Goal: Task Accomplishment & Management: Manage account settings

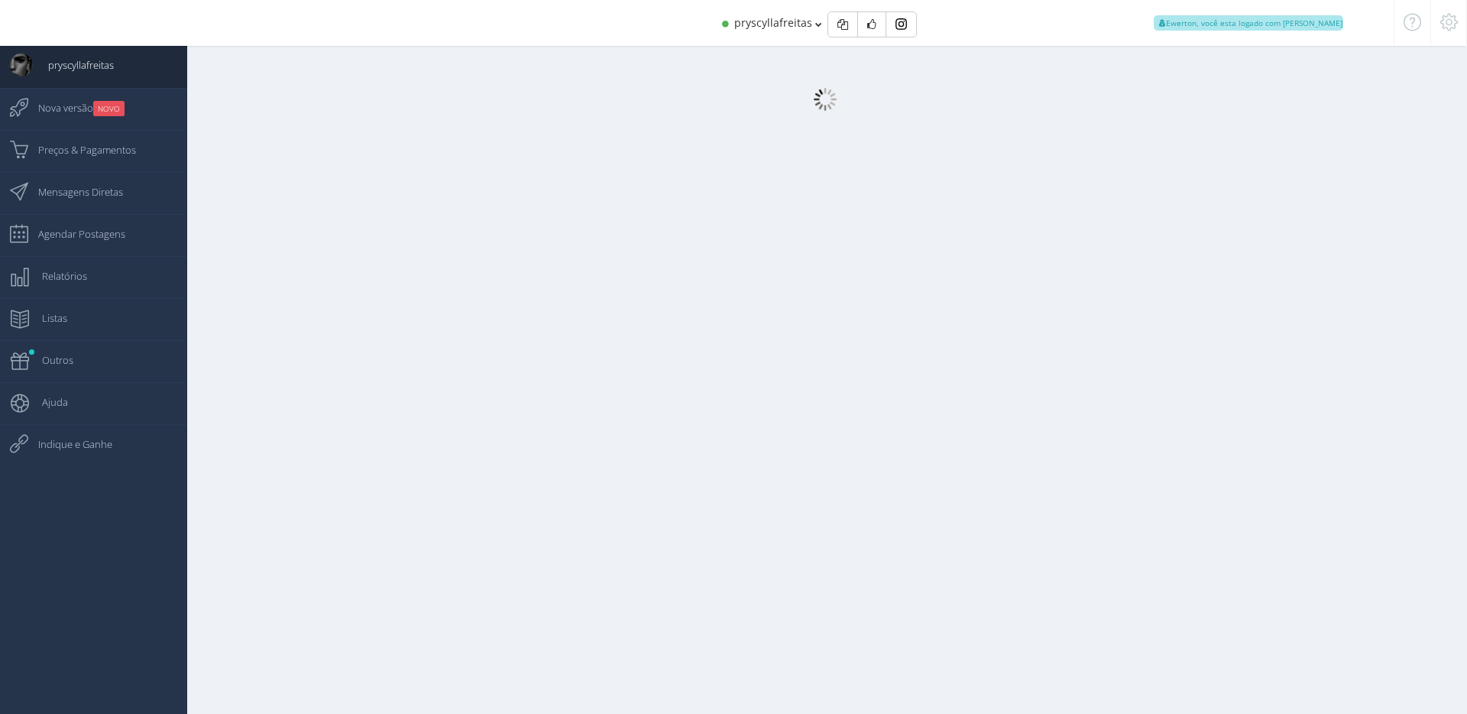
select select "[DEMOGRAPHIC_DATA]"
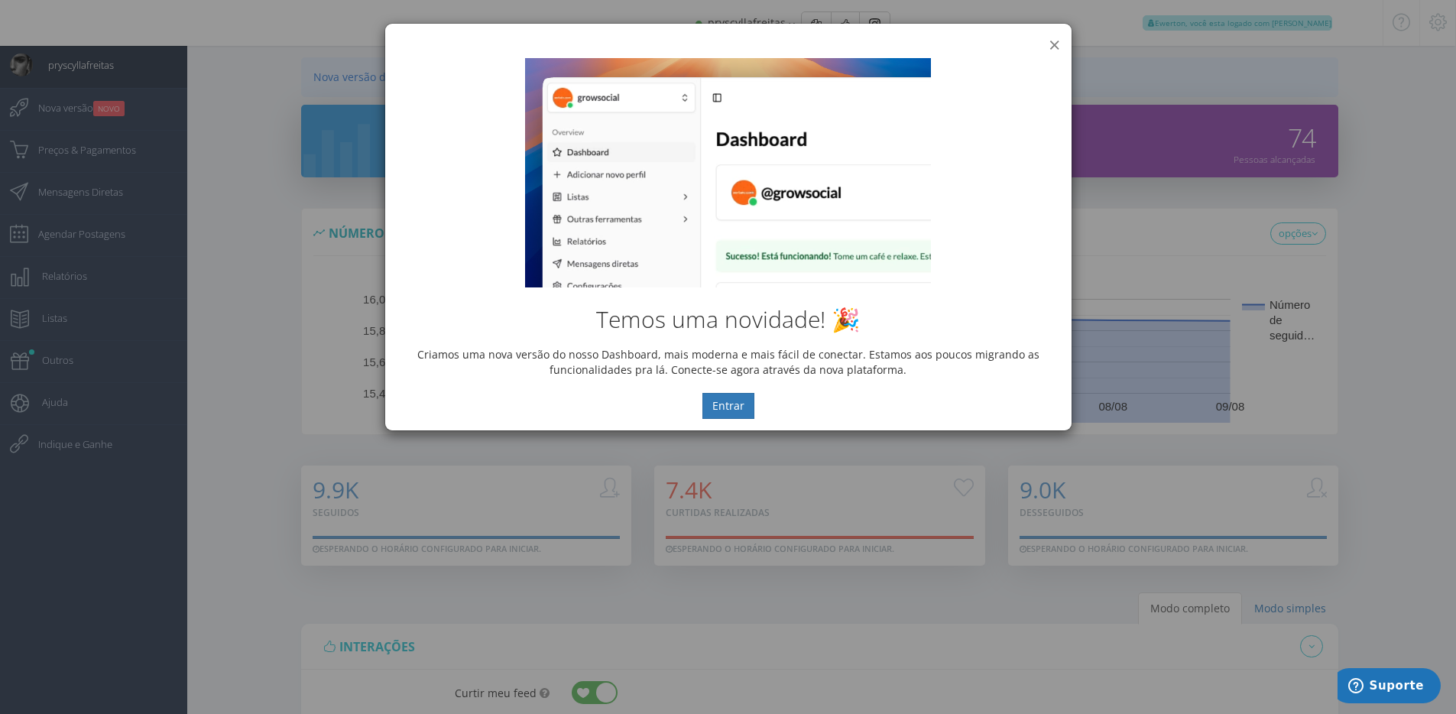
click at [1055, 42] on button "×" at bounding box center [1054, 44] width 11 height 21
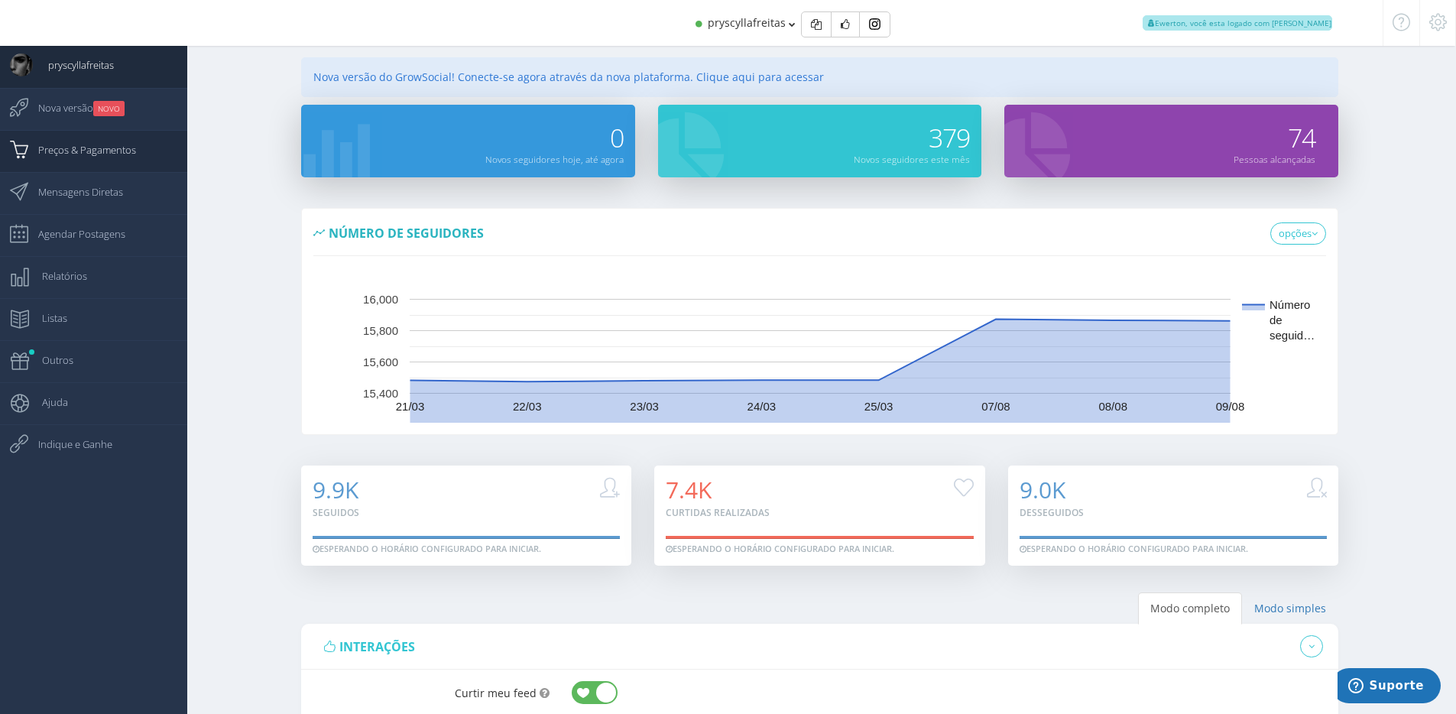
click at [87, 155] on span "Preços & Pagamentos" at bounding box center [79, 150] width 113 height 38
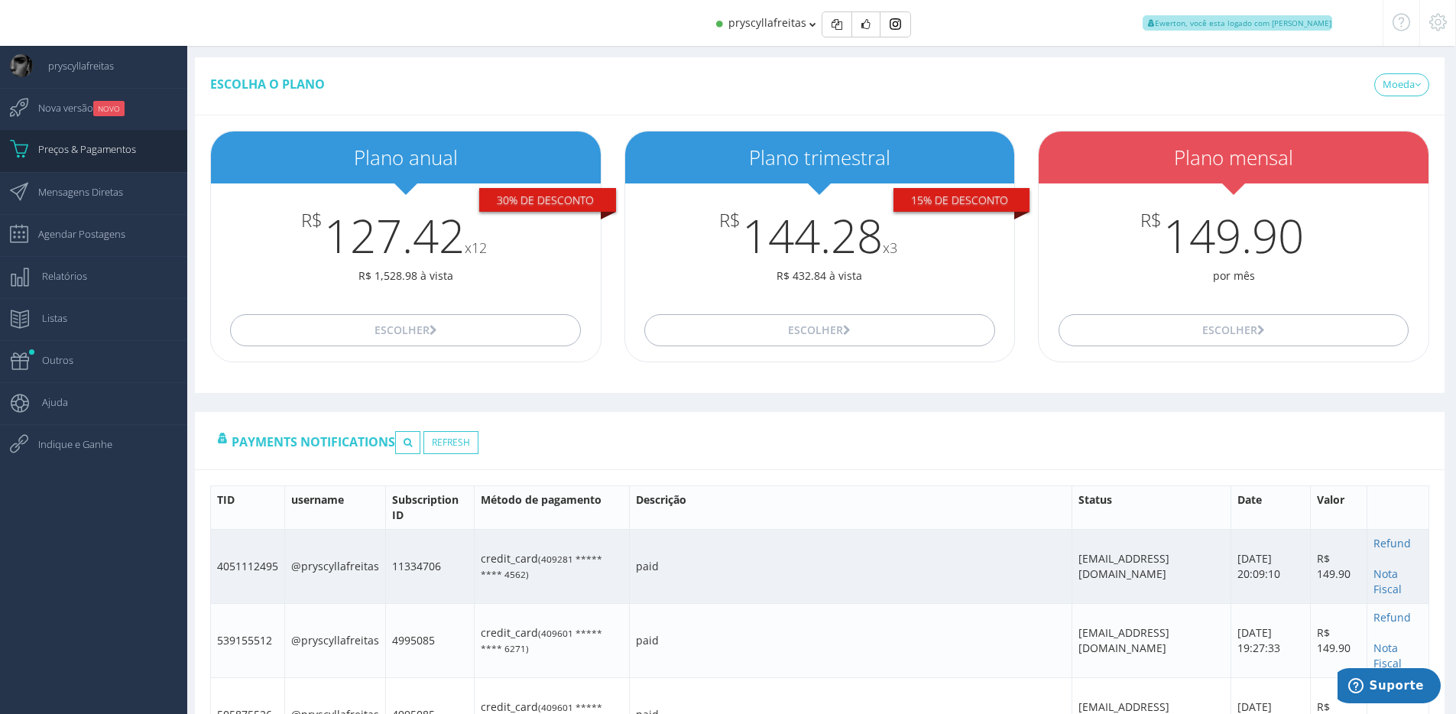
click at [259, 565] on td "4051112495" at bounding box center [248, 567] width 74 height 74
copy td "4051112495"
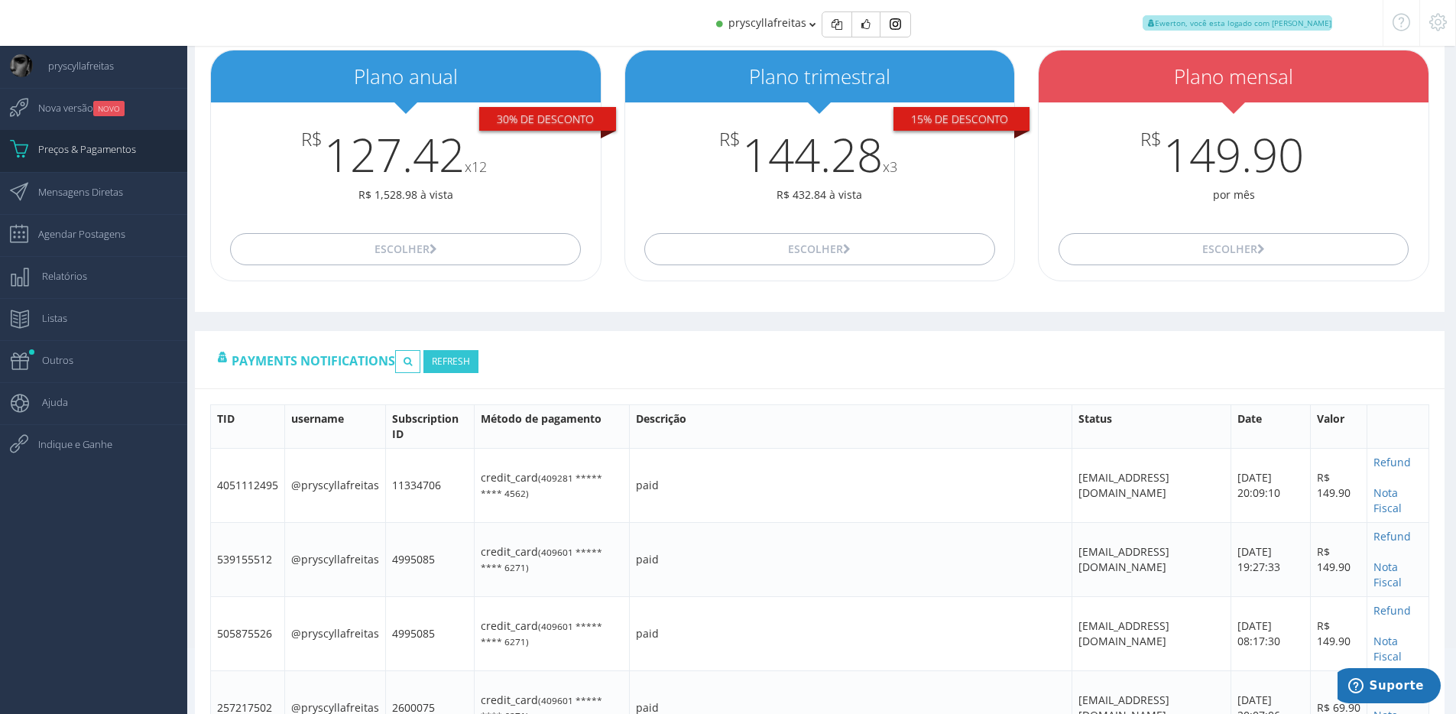
scroll to position [127, 0]
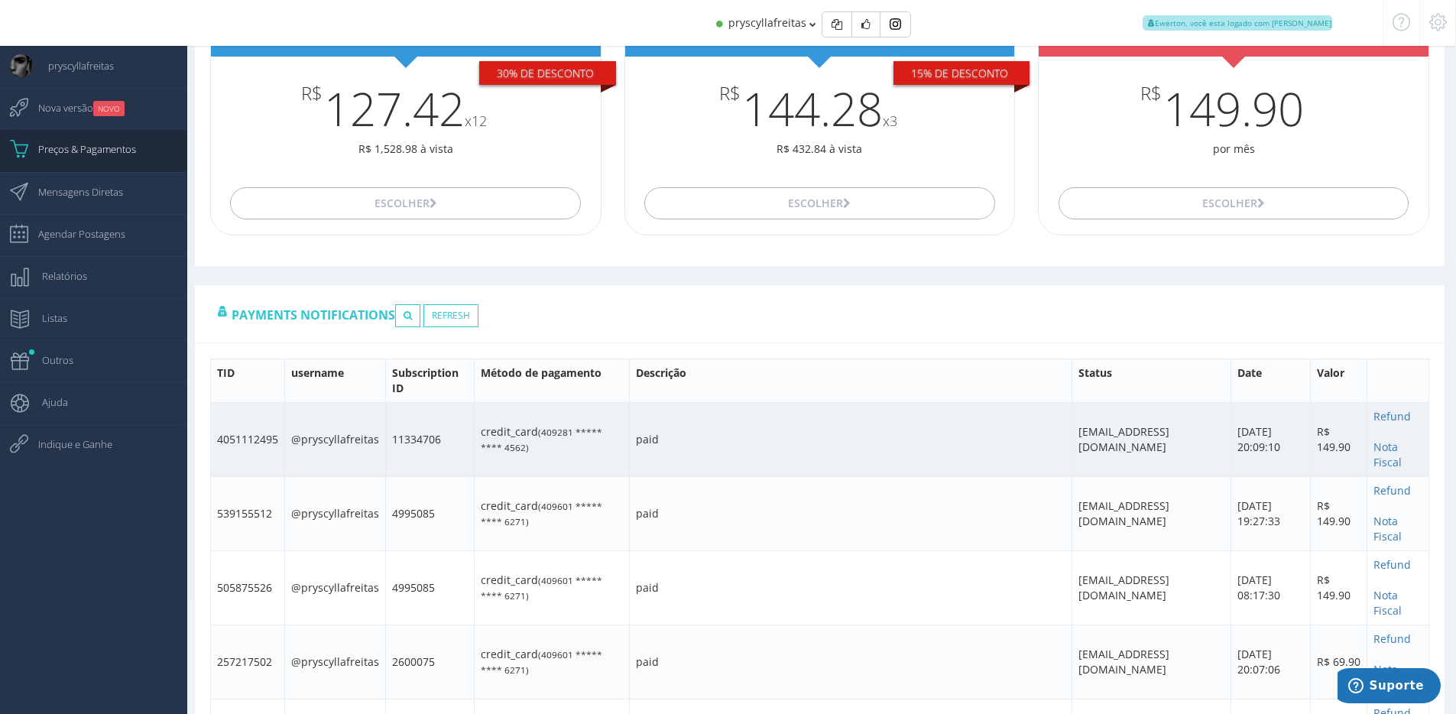
copy td "4051112495"
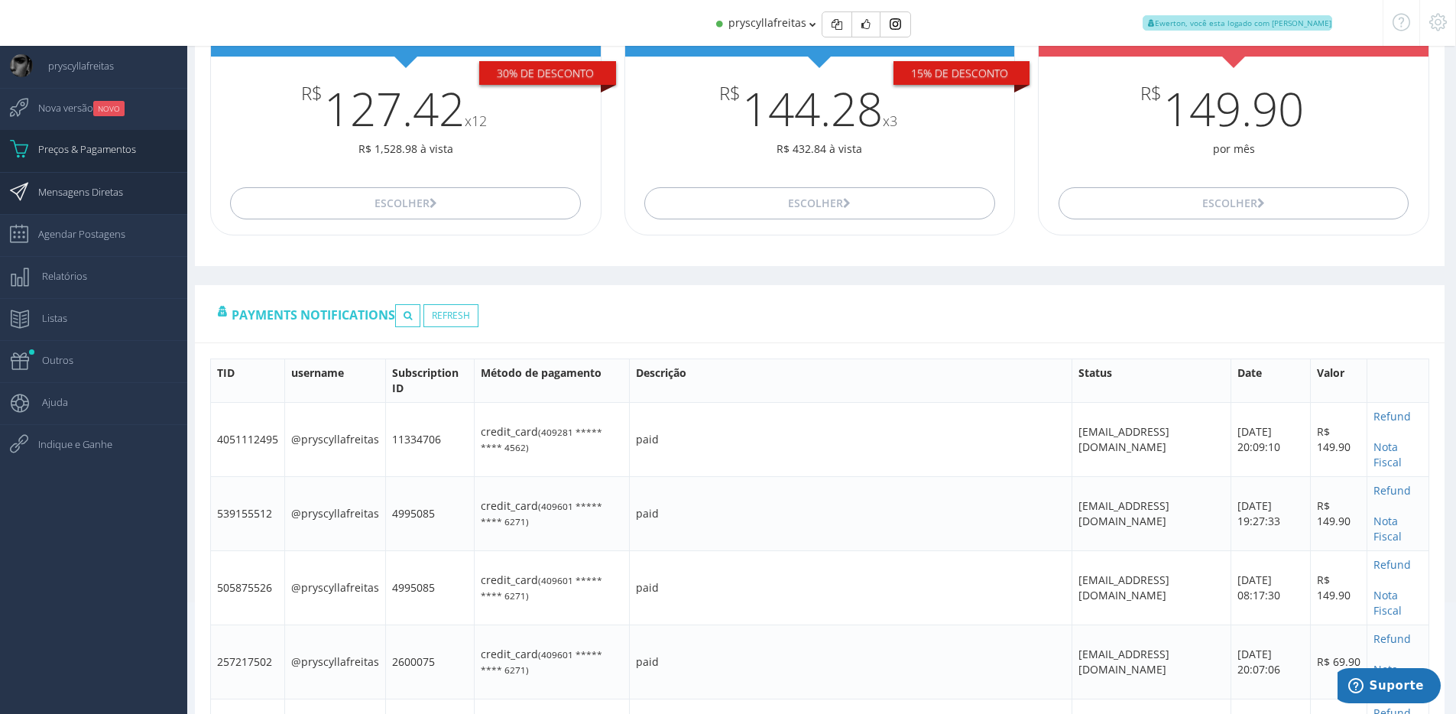
scroll to position [0, 0]
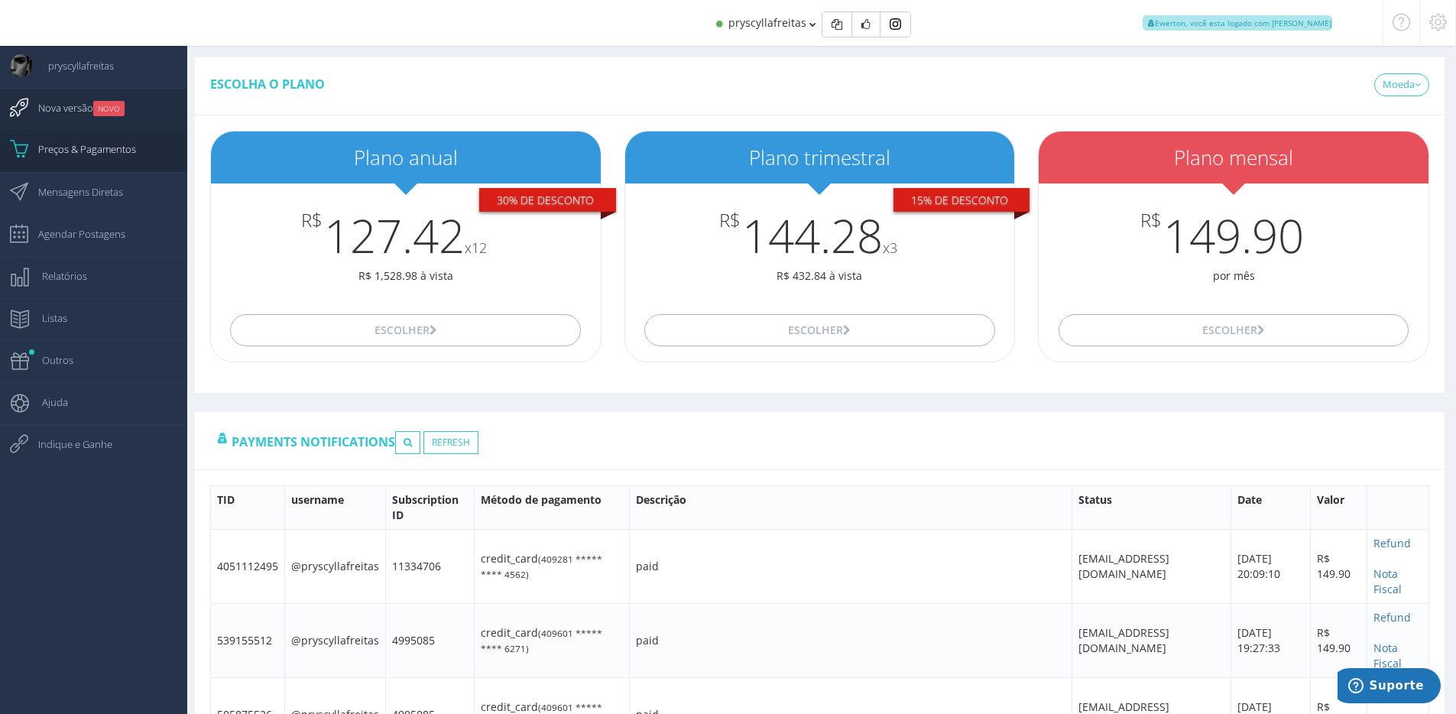
click at [120, 111] on small "NOVO" at bounding box center [108, 108] width 31 height 15
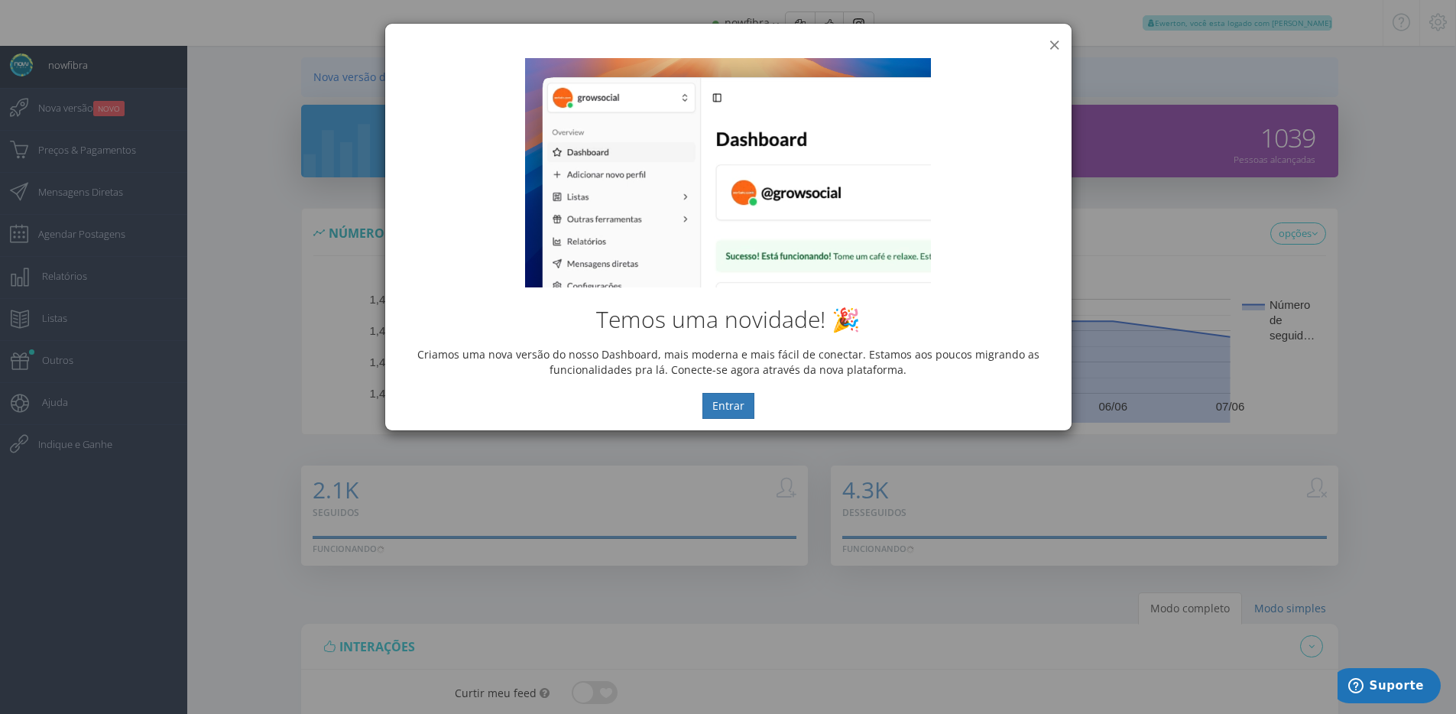
click at [1056, 45] on button "×" at bounding box center [1054, 44] width 11 height 21
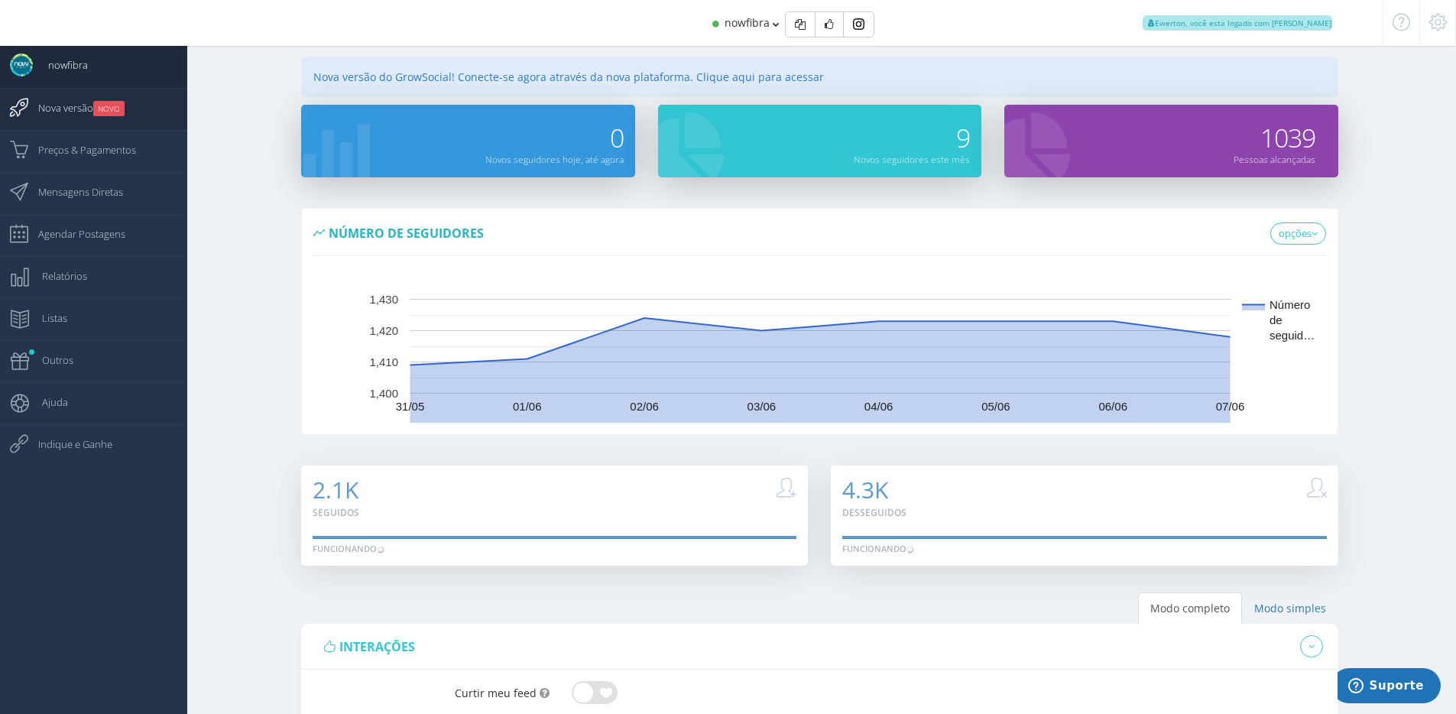
click at [133, 119] on link "Nova versão NOVO" at bounding box center [93, 109] width 187 height 42
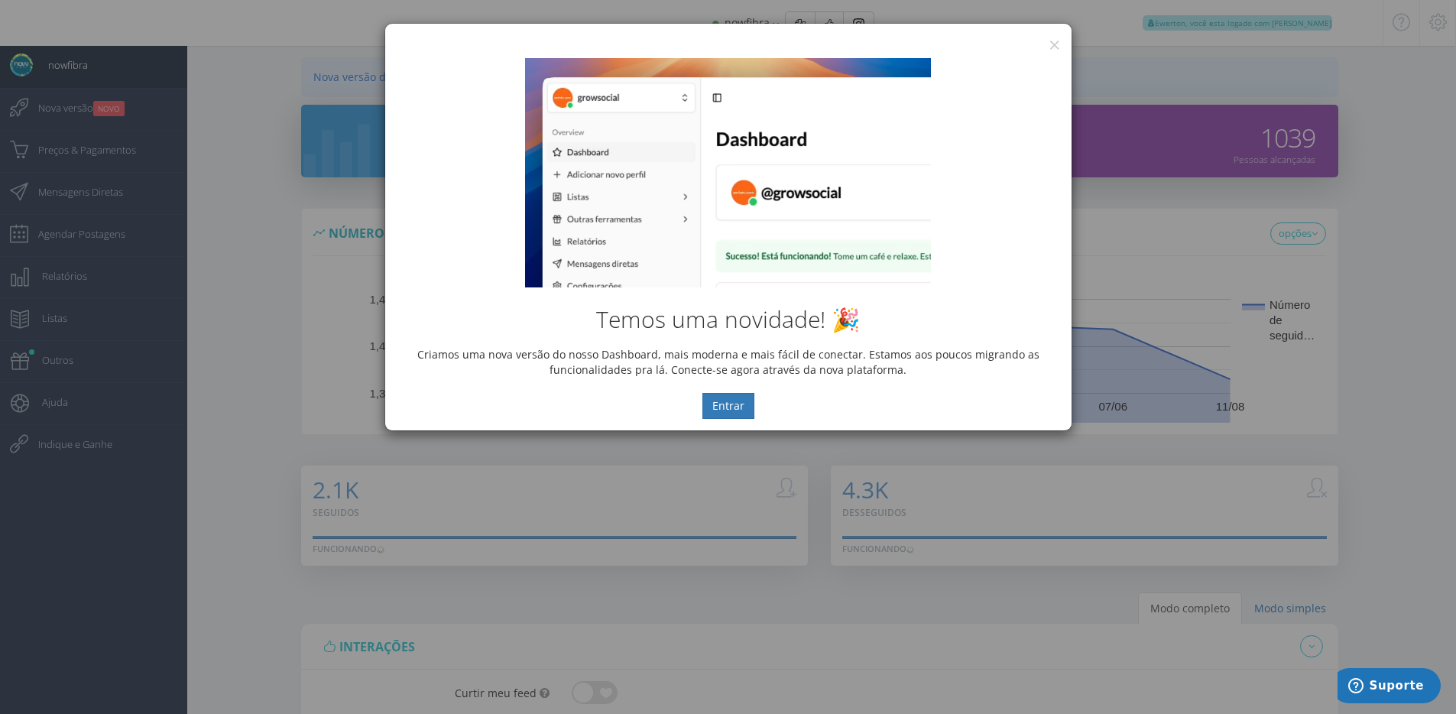
click at [1053, 50] on div "Temos uma novidade! 🎉 Criamos uma nova versão do nosso Dashboard, mais moderna …" at bounding box center [728, 239] width 686 height 384
click at [1053, 47] on div "Temos uma novidade! 🎉 Criamos uma nova versão do nosso Dashboard, mais moderna …" at bounding box center [728, 239] width 686 height 384
click at [1059, 47] on div "Temos uma novidade! 🎉 Criamos uma nova versão do nosso Dashboard, mais moderna …" at bounding box center [728, 239] width 686 height 384
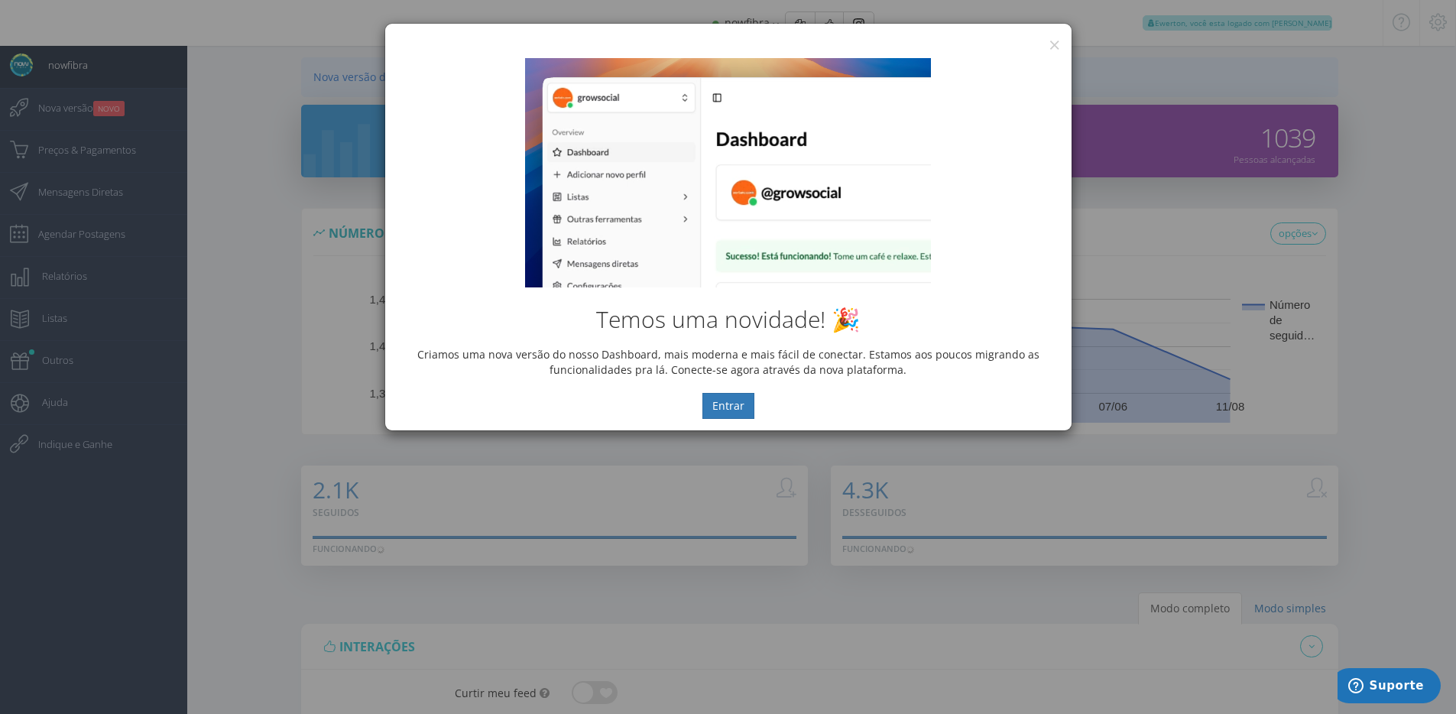
click at [1056, 47] on div "Temos uma novidade! 🎉 Criamos uma nova versão do nosso Dashboard, mais moderna …" at bounding box center [728, 239] width 686 height 384
click at [1052, 43] on button "×" at bounding box center [1054, 44] width 11 height 21
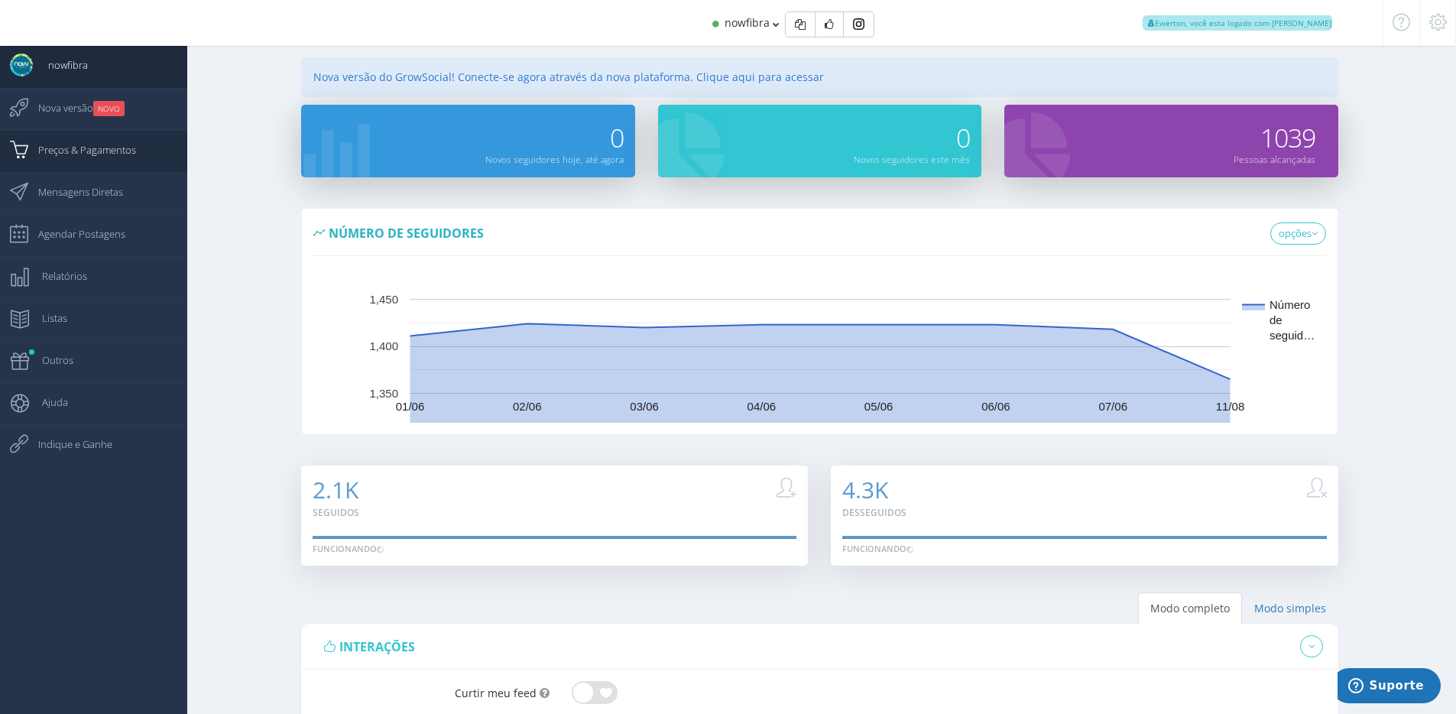
click at [49, 154] on span "Preços & Pagamentos" at bounding box center [79, 150] width 113 height 38
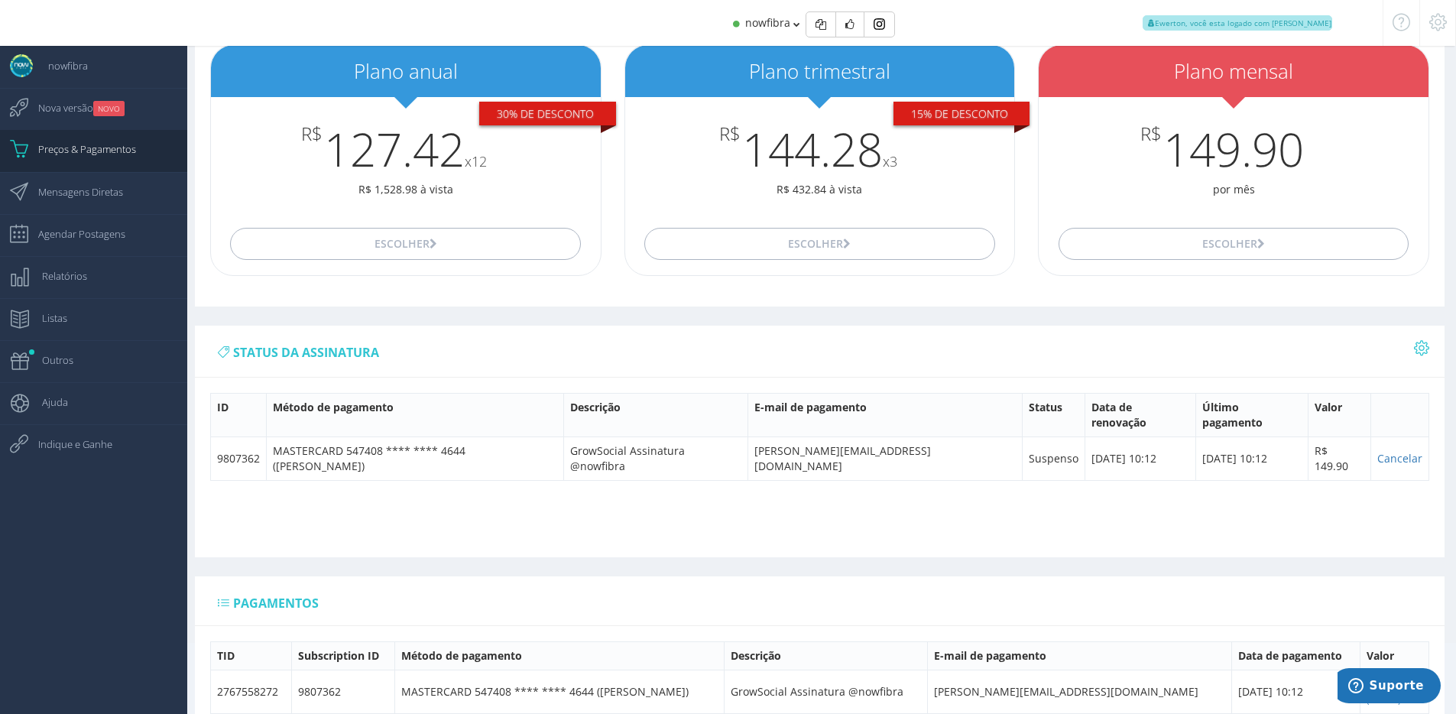
scroll to position [89, 0]
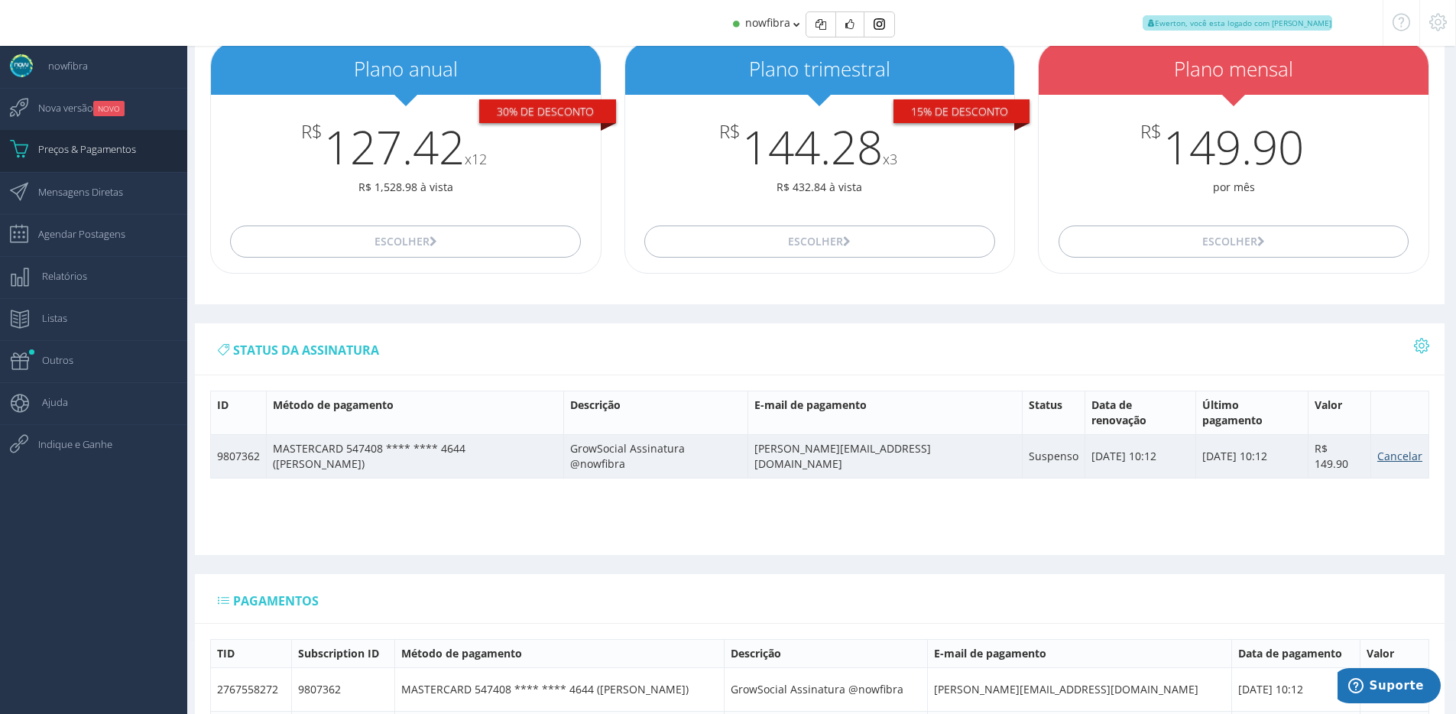
click at [1398, 449] on link "Cancelar" at bounding box center [1399, 456] width 45 height 15
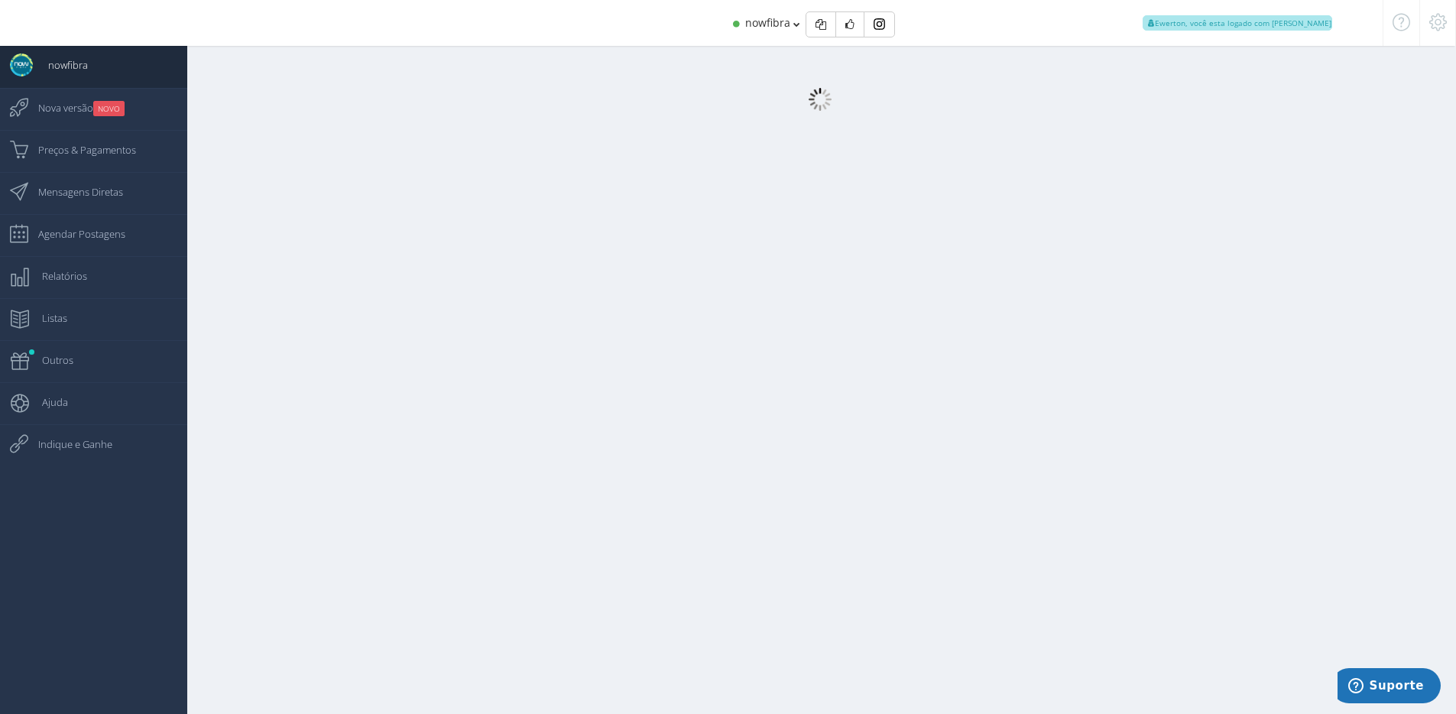
select select "359"
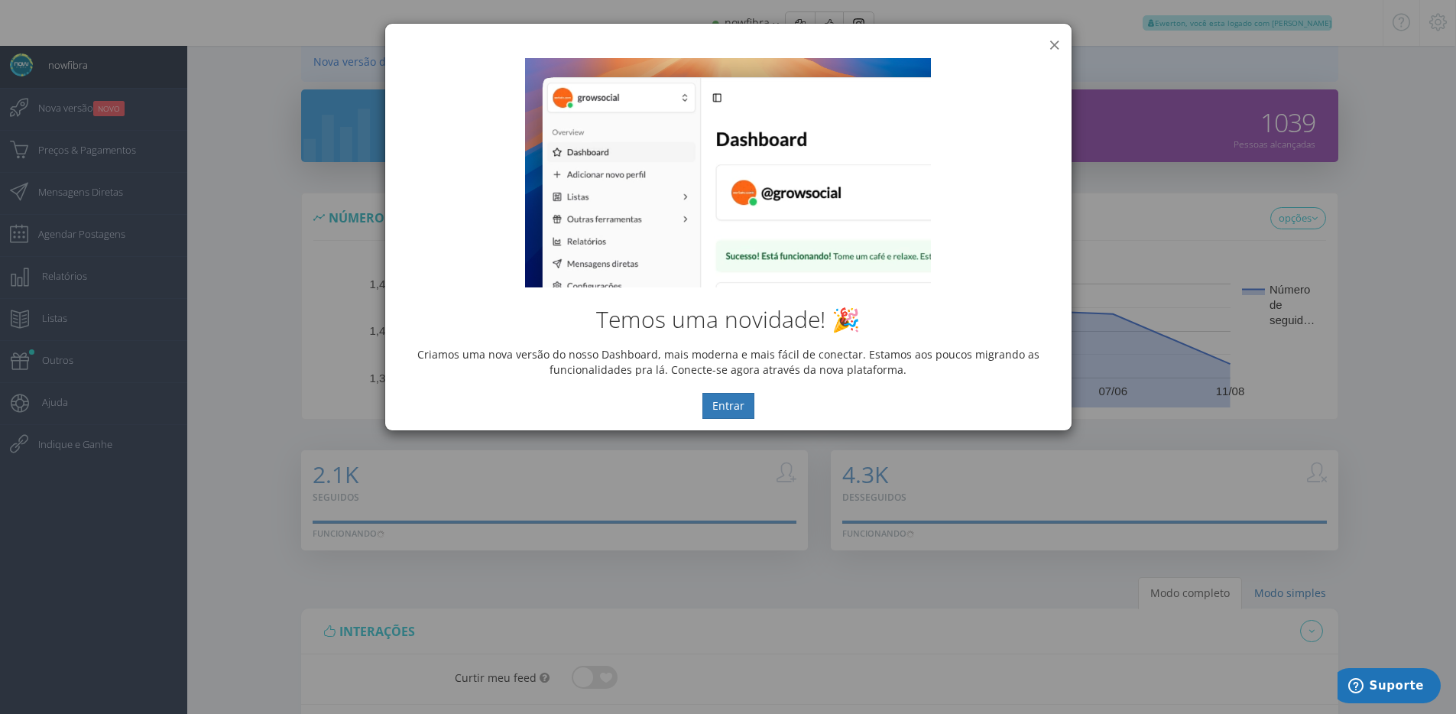
click at [1054, 44] on button "×" at bounding box center [1054, 44] width 11 height 21
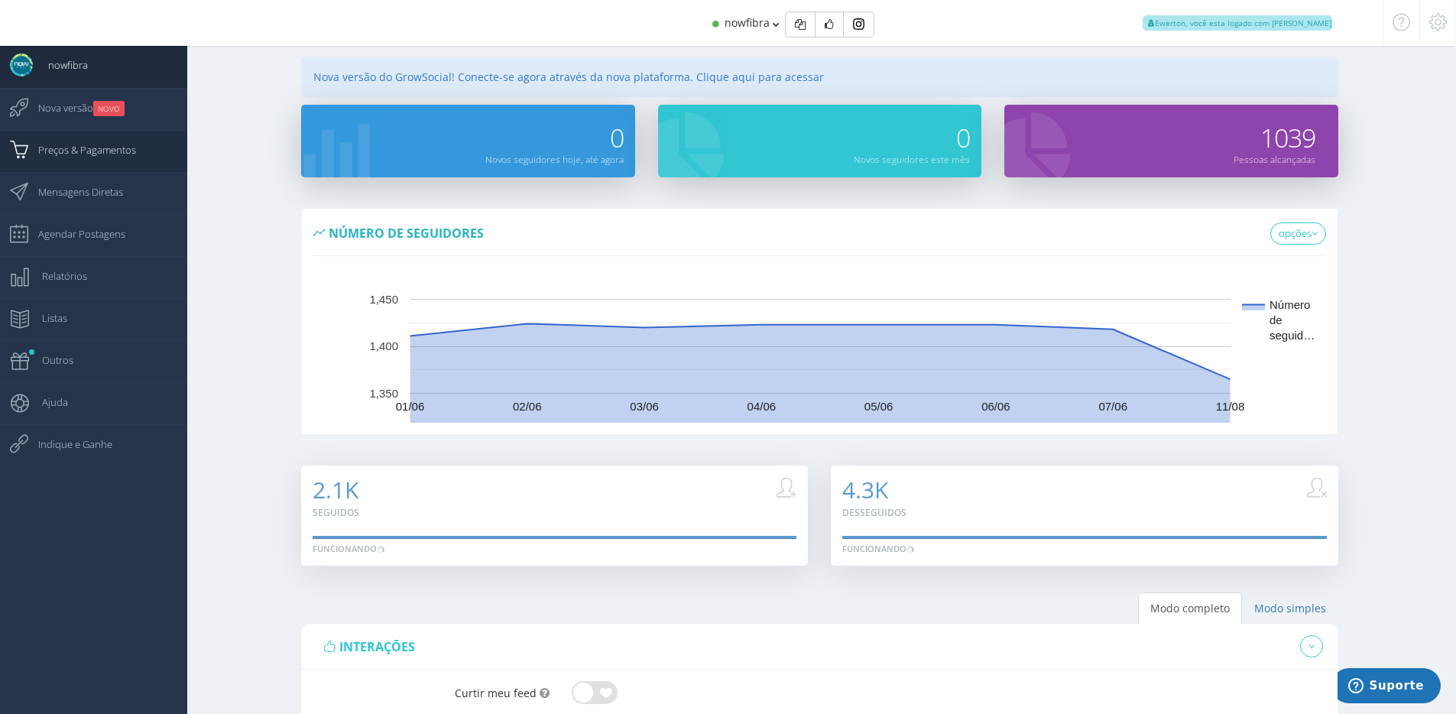
click at [145, 147] on link "Preços & Pagamentos" at bounding box center [93, 151] width 187 height 42
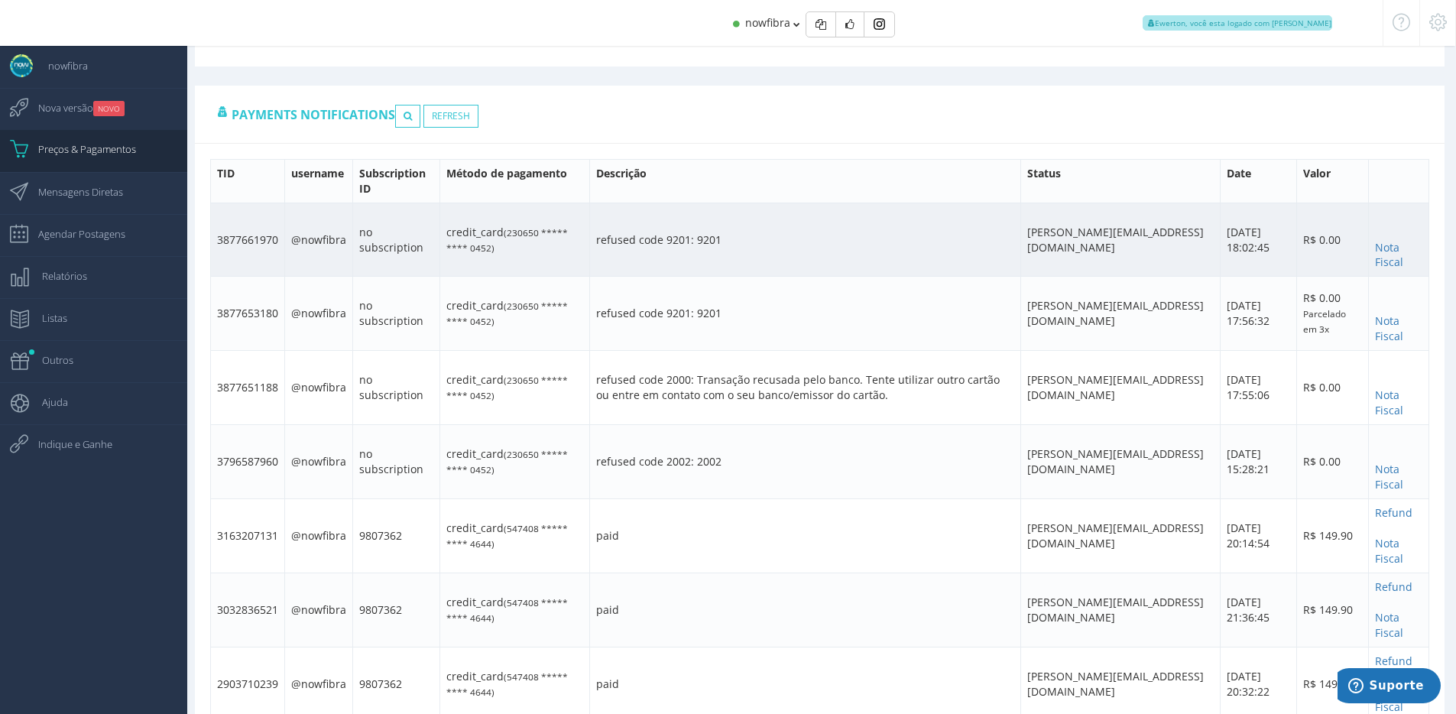
scroll to position [1070, 0]
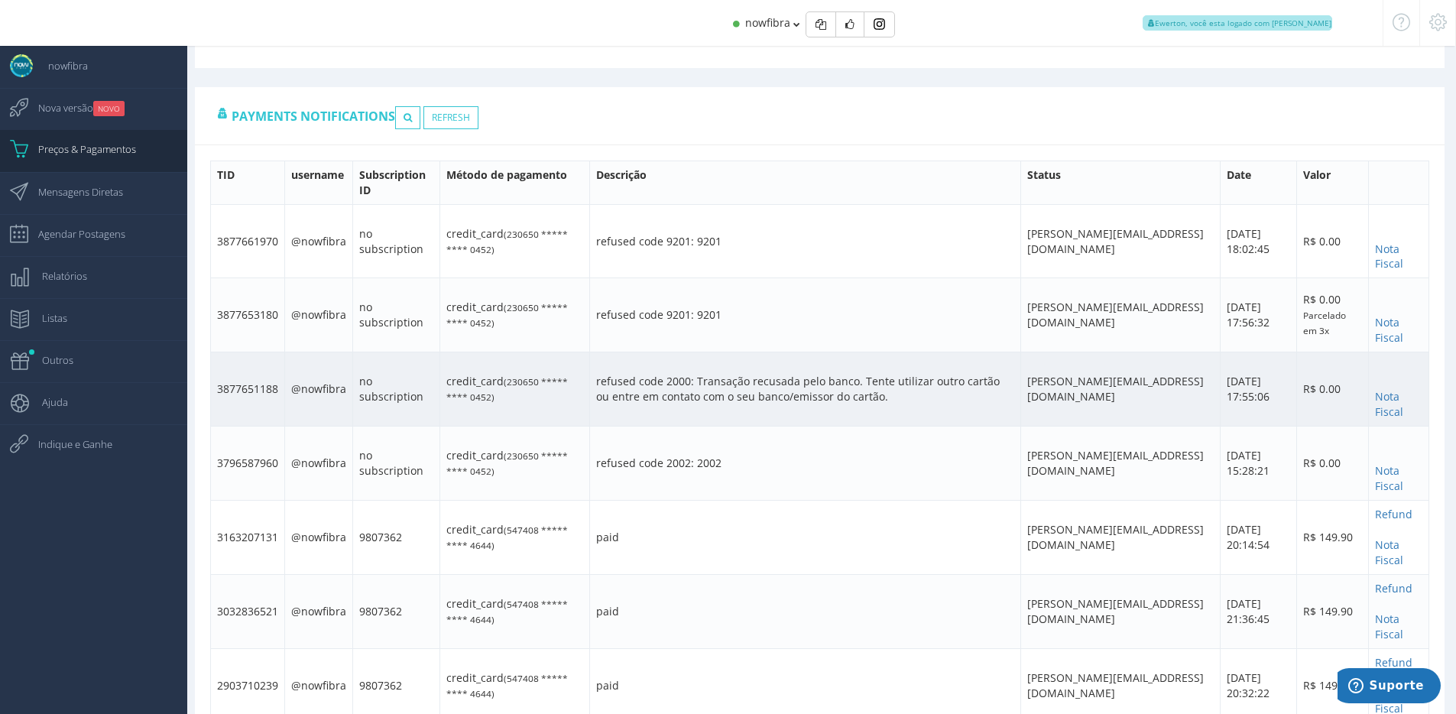
click at [245, 359] on td "3877651188" at bounding box center [248, 389] width 74 height 74
copy td "3877651188"
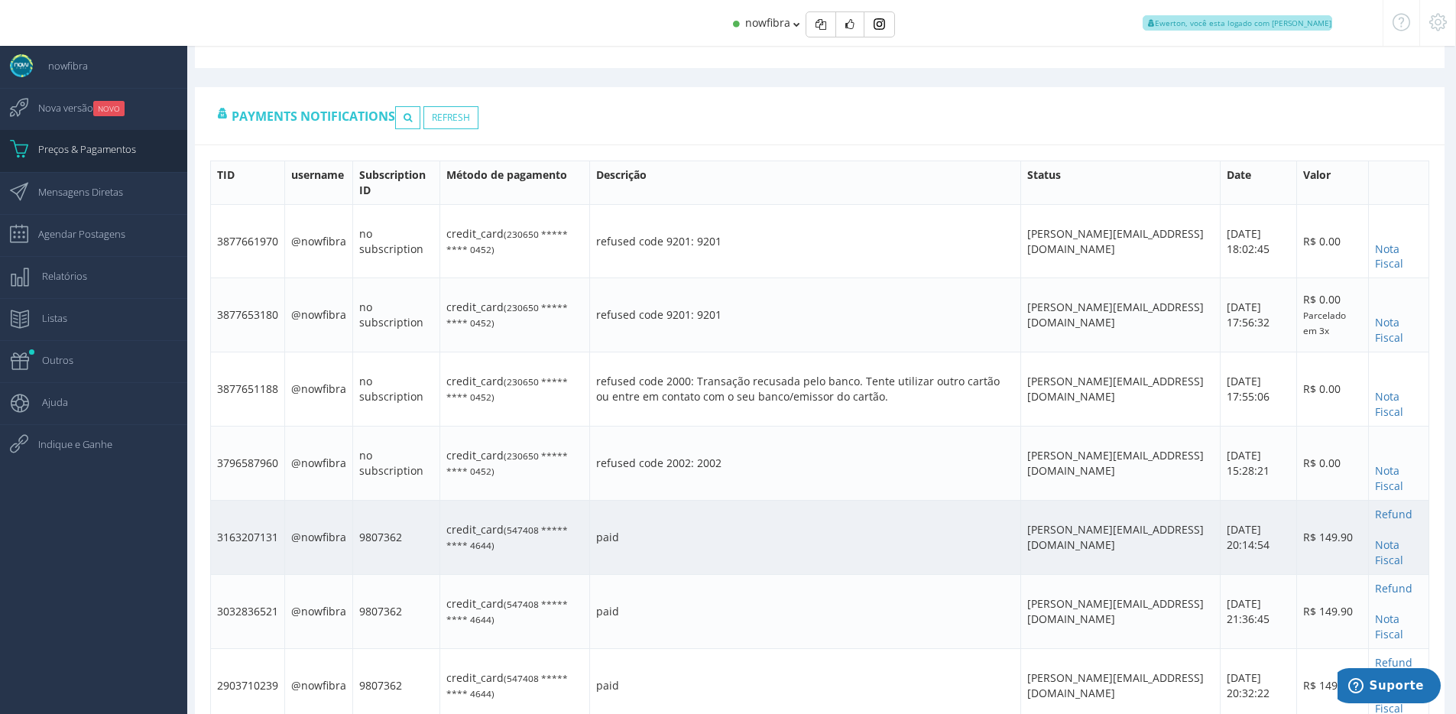
scroll to position [1075, 0]
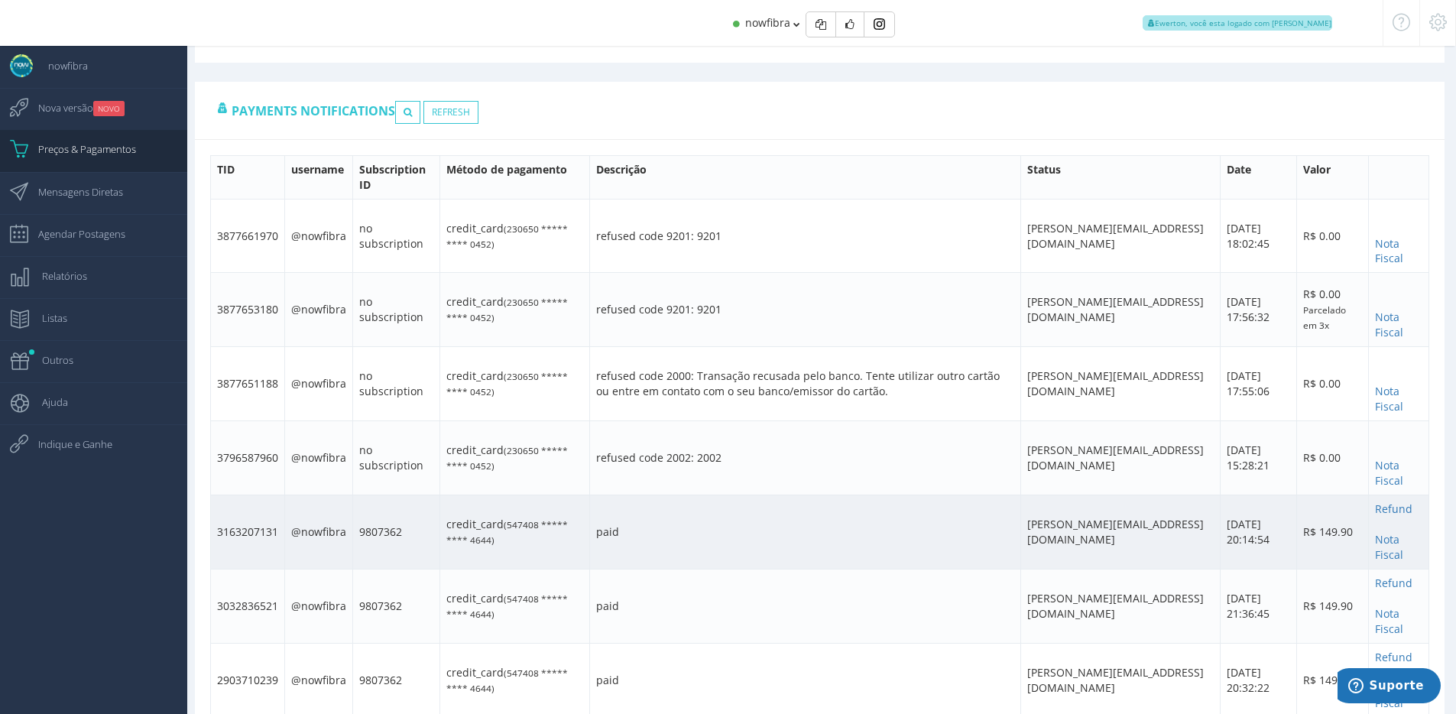
click at [254, 501] on td "3163207131" at bounding box center [248, 532] width 74 height 74
copy td "3163207131"
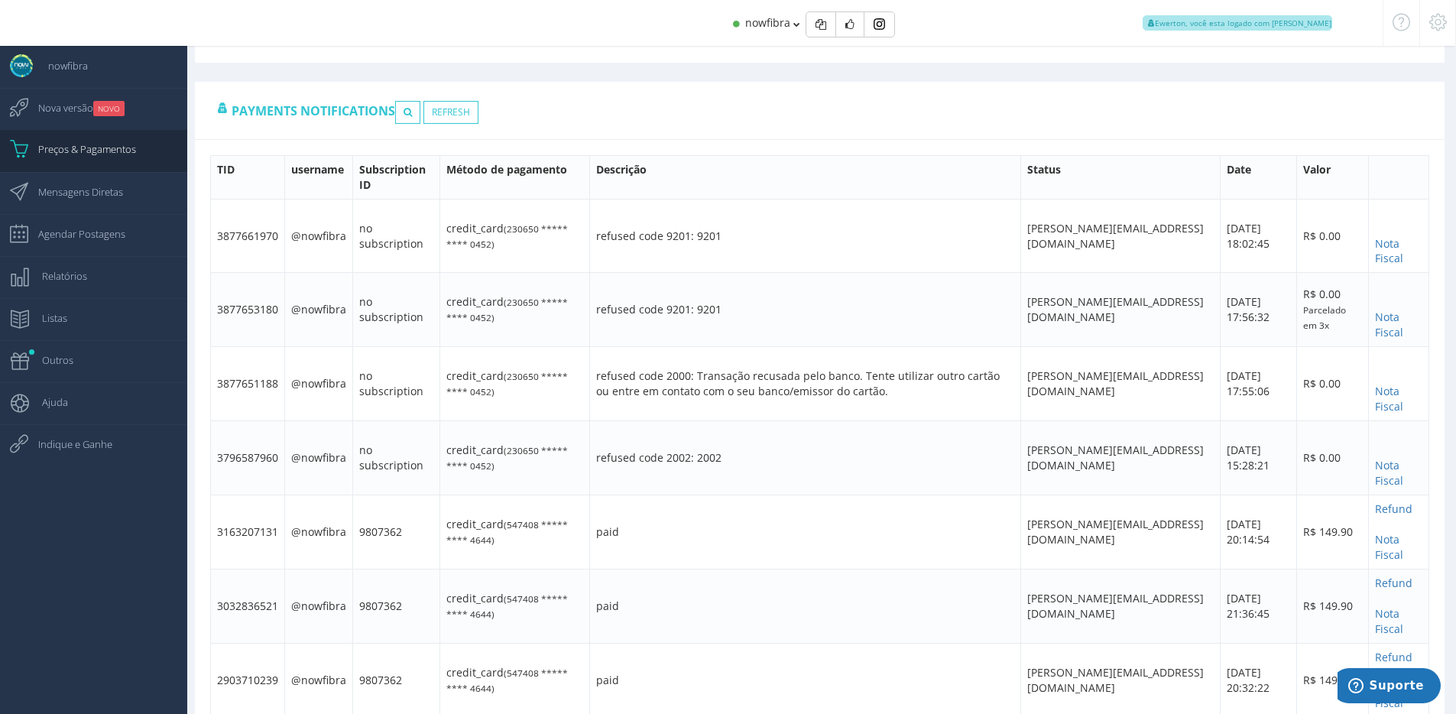
click at [598, 21] on div "nowfibra Ewerton, você esta logado com Suporte" at bounding box center [727, 23] width 1309 height 46
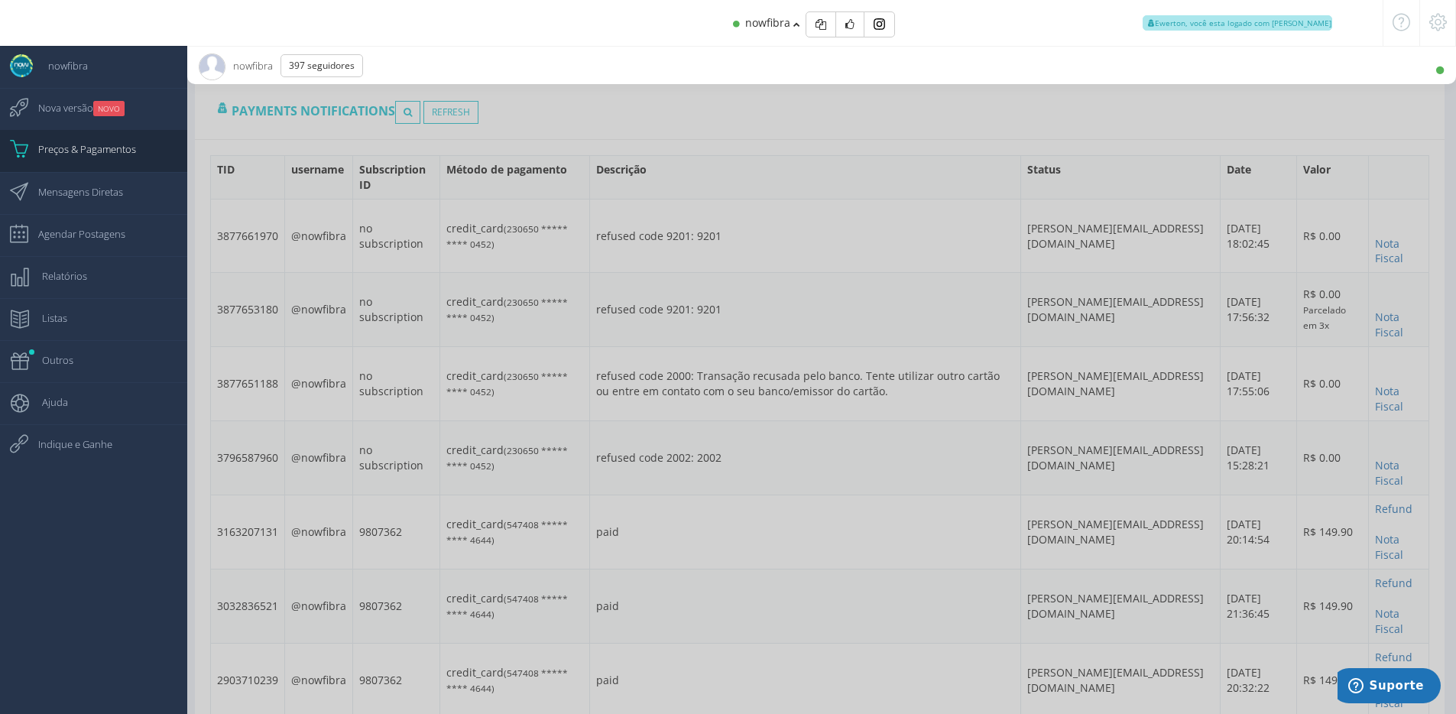
click at [598, 21] on div "nowfibra Ewerton, você esta logado com Suporte" at bounding box center [727, 23] width 1309 height 46
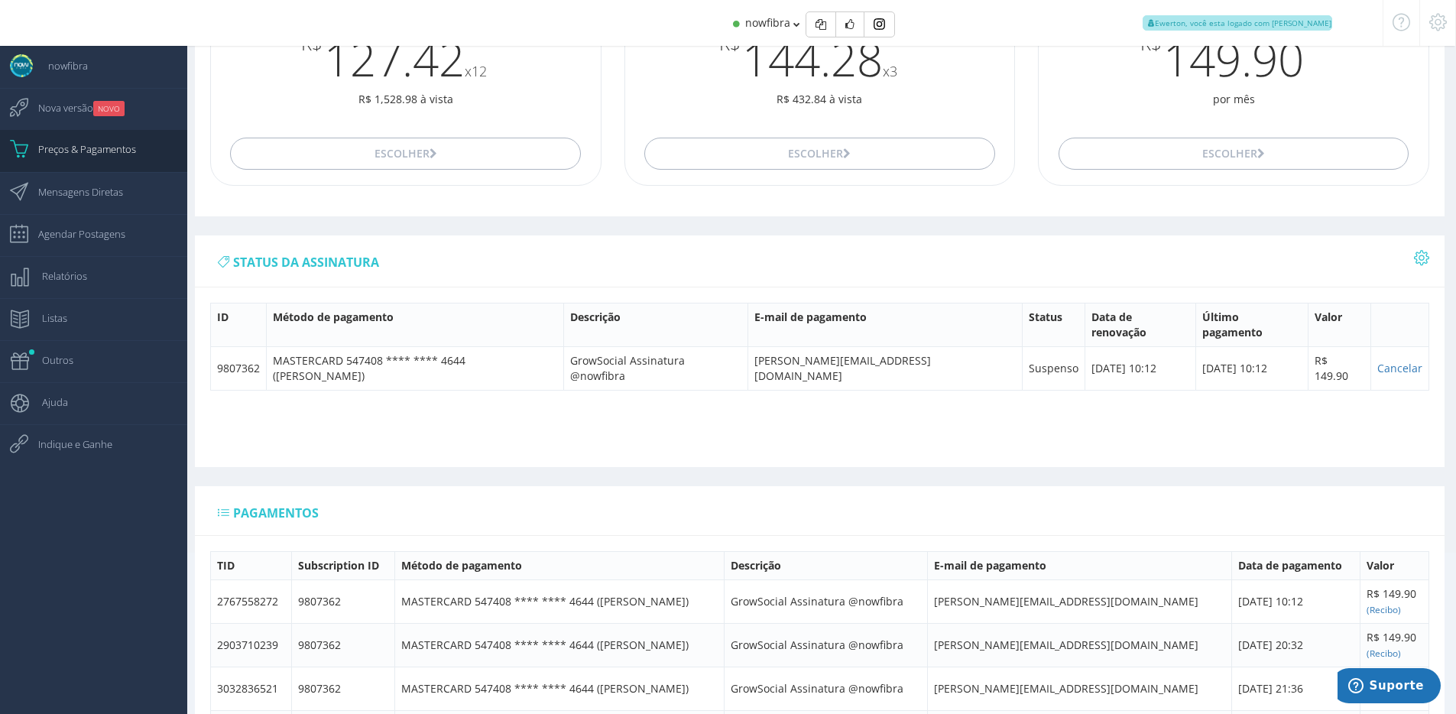
scroll to position [0, 0]
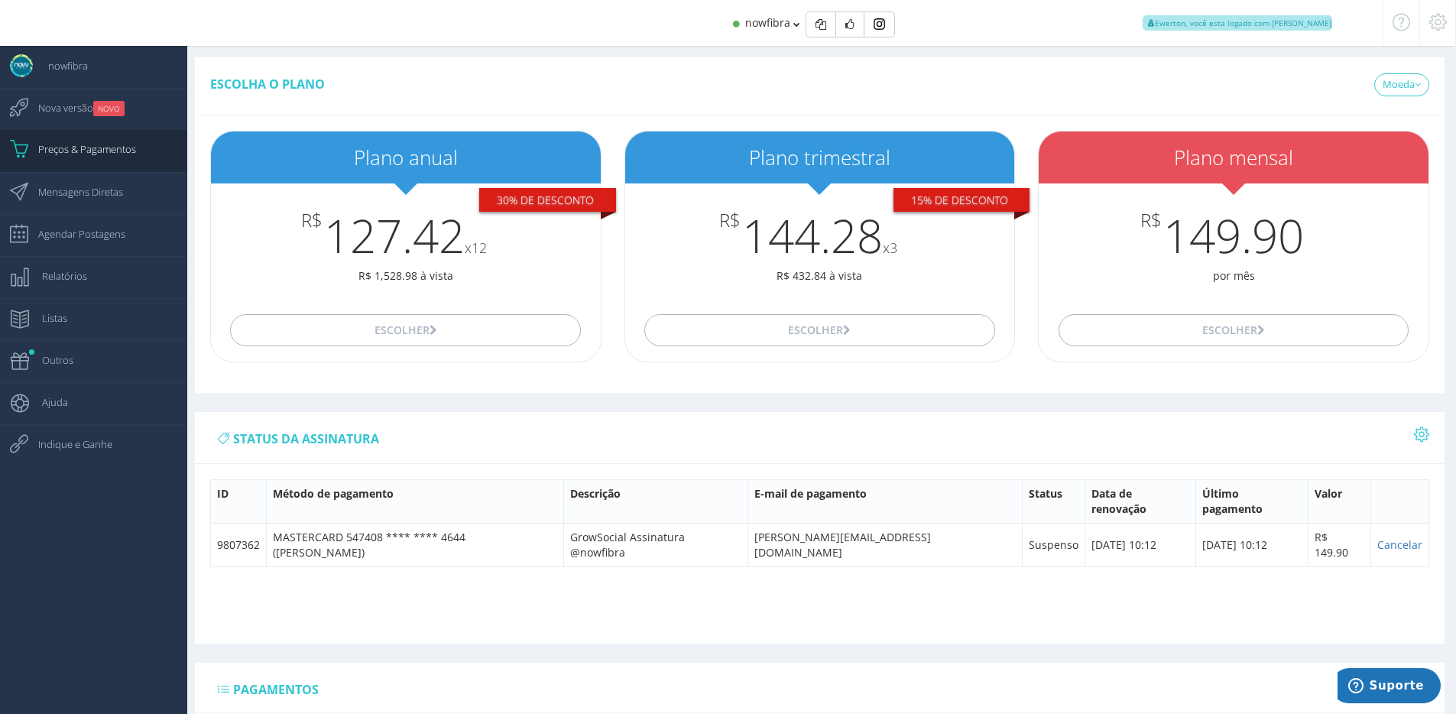
click at [1446, 25] on icon at bounding box center [1438, 22] width 18 height 11
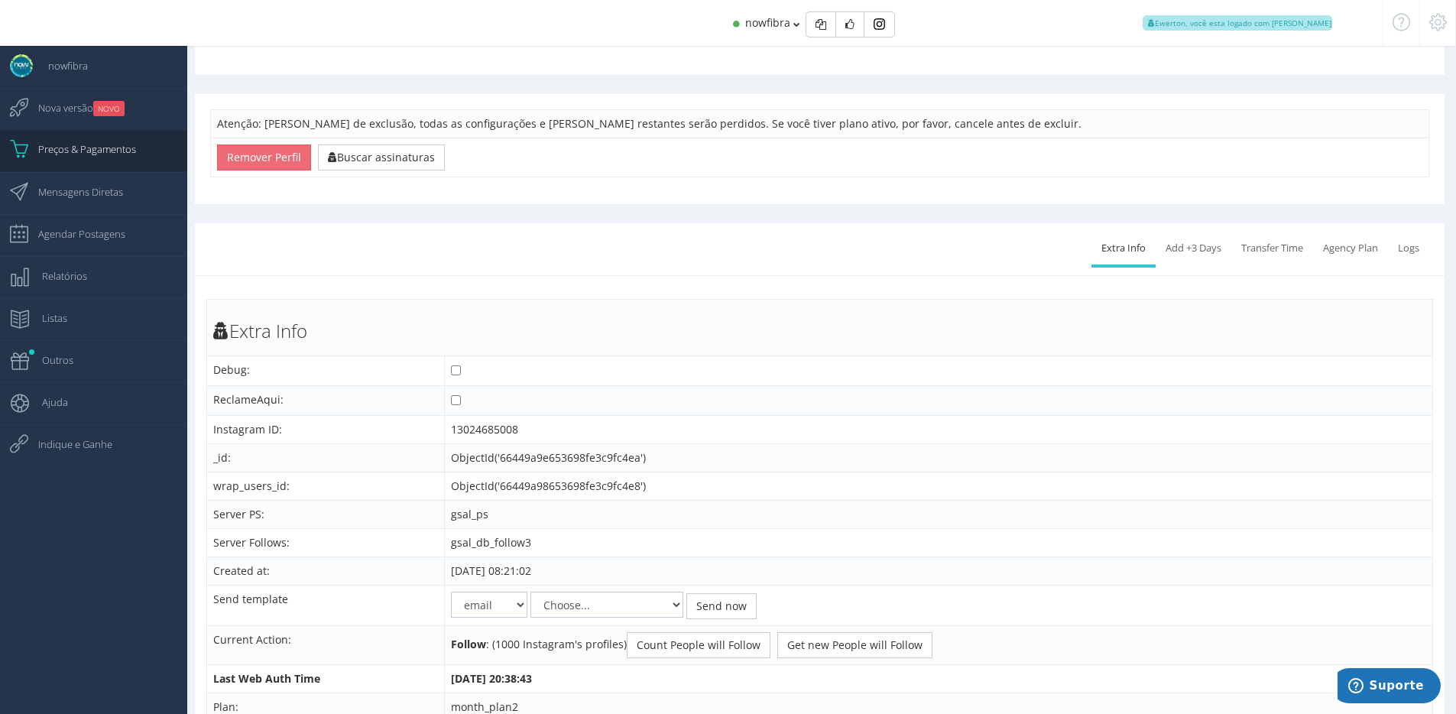
scroll to position [965, 0]
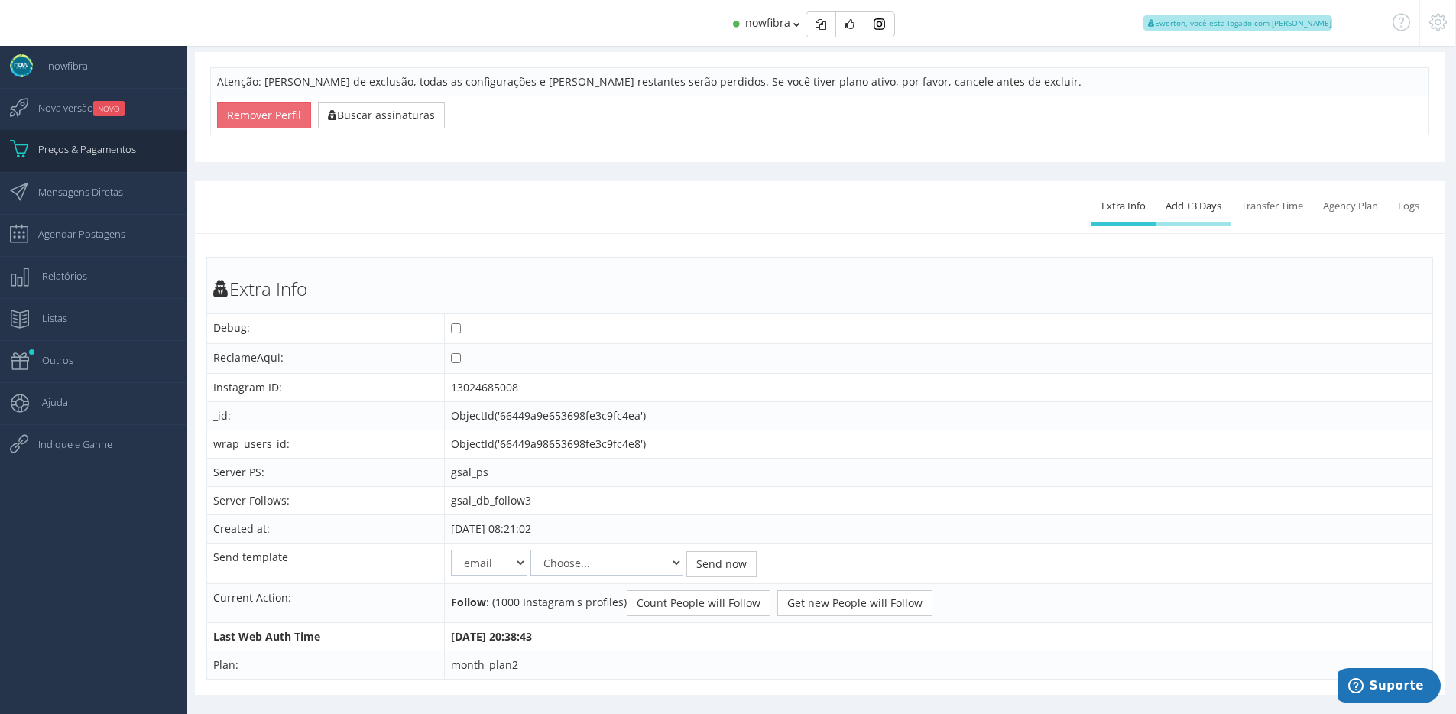
click at [1209, 195] on link "Add +3 Days" at bounding box center [1194, 207] width 76 height 34
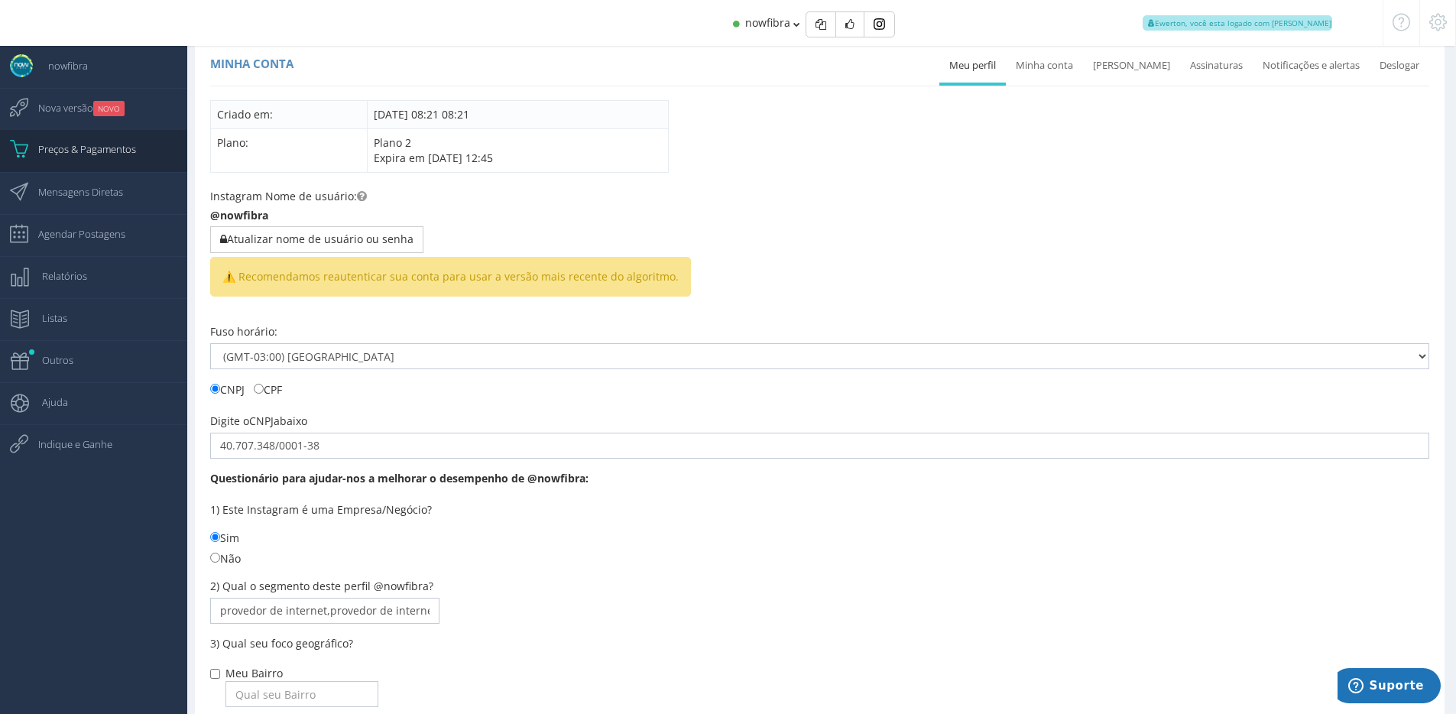
scroll to position [0, 0]
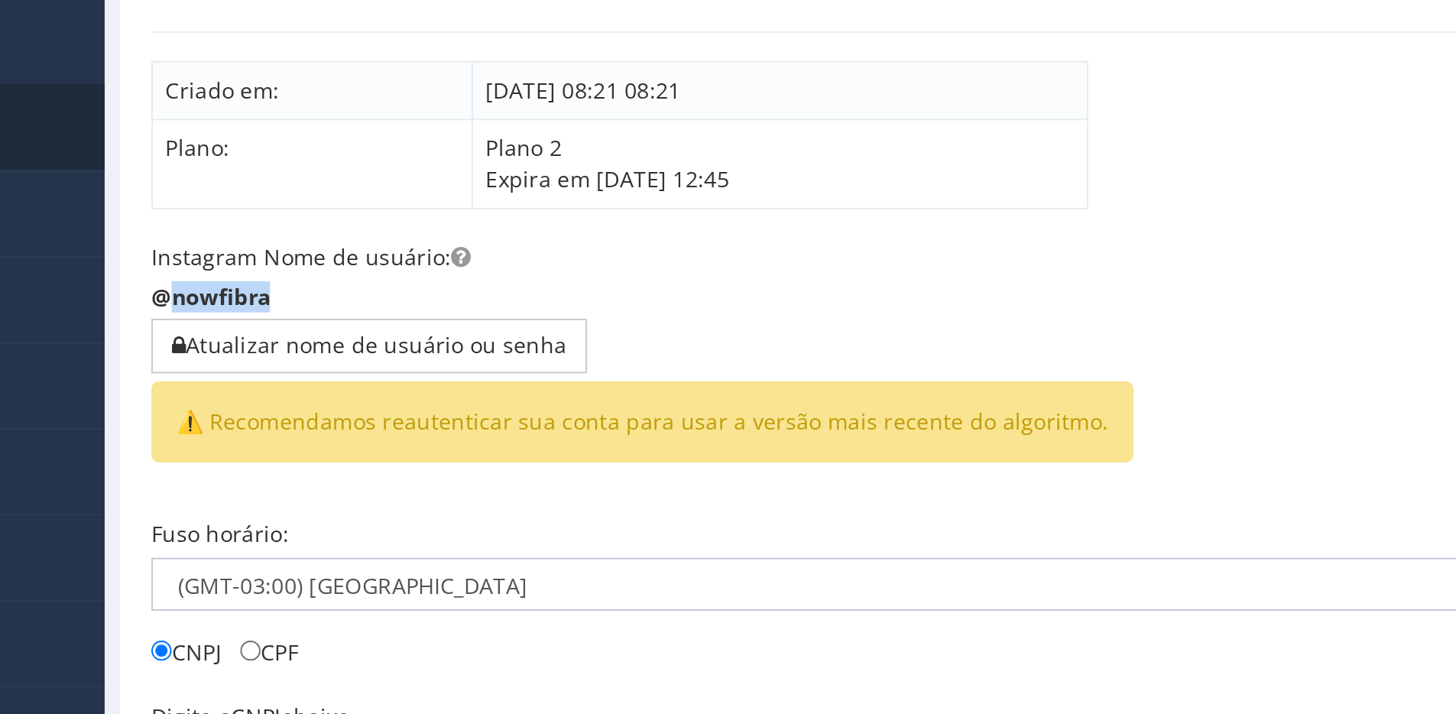
drag, startPoint x: 279, startPoint y: 235, endPoint x: 223, endPoint y: 235, distance: 55.8
click at [223, 235] on div "Instagram Nome de usuário: @nowfibra Atualizar nome de usuário ou senha ⚠️ Reco…" at bounding box center [819, 268] width 1219 height 124
copy b "nowfibra"
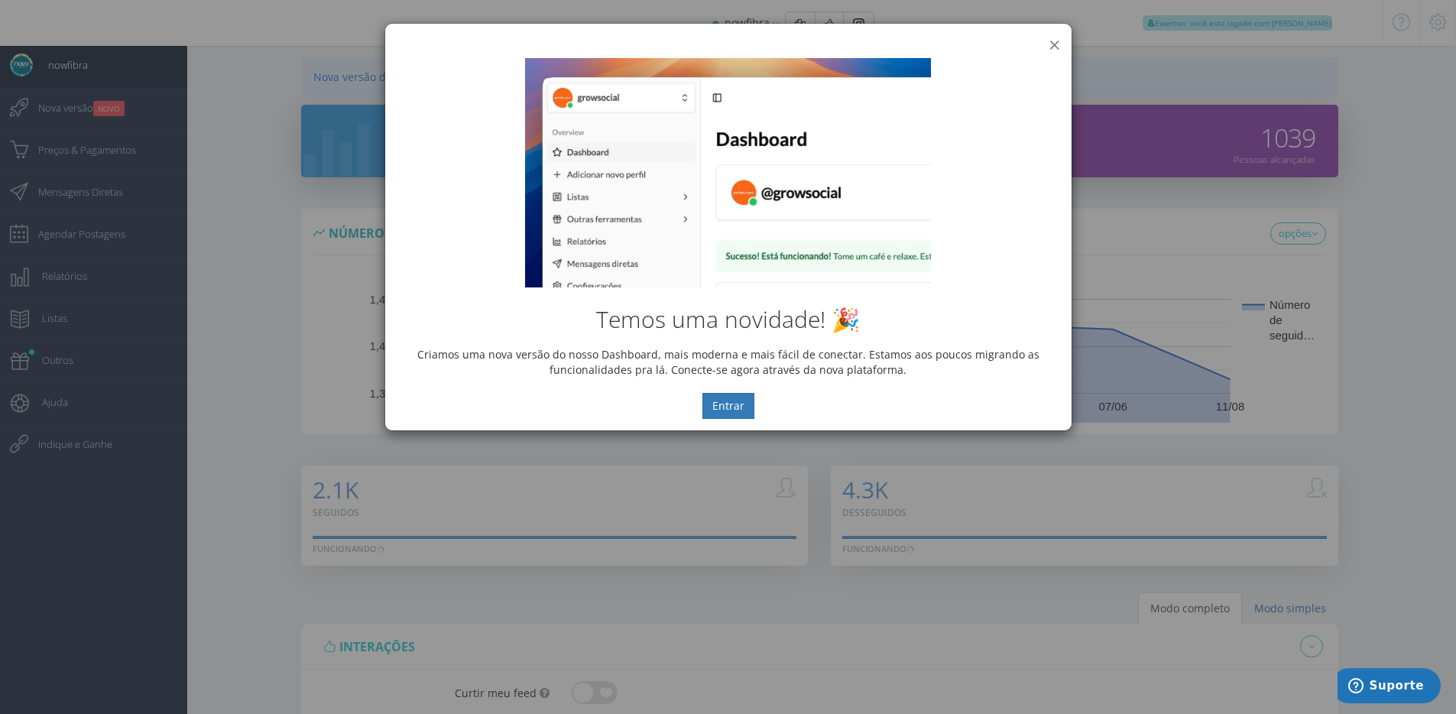
click at [1057, 41] on button "×" at bounding box center [1054, 44] width 11 height 21
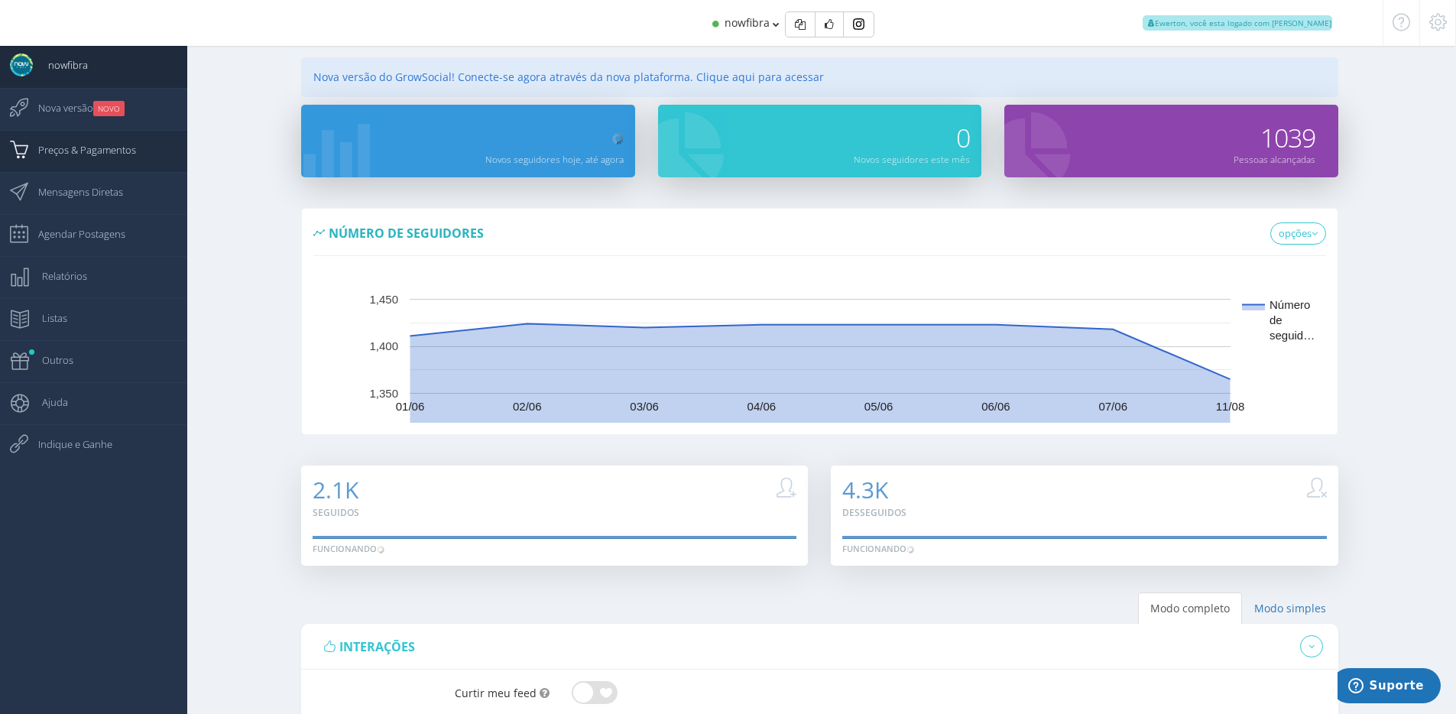
click at [167, 155] on link "Preços & Pagamentos" at bounding box center [93, 151] width 187 height 42
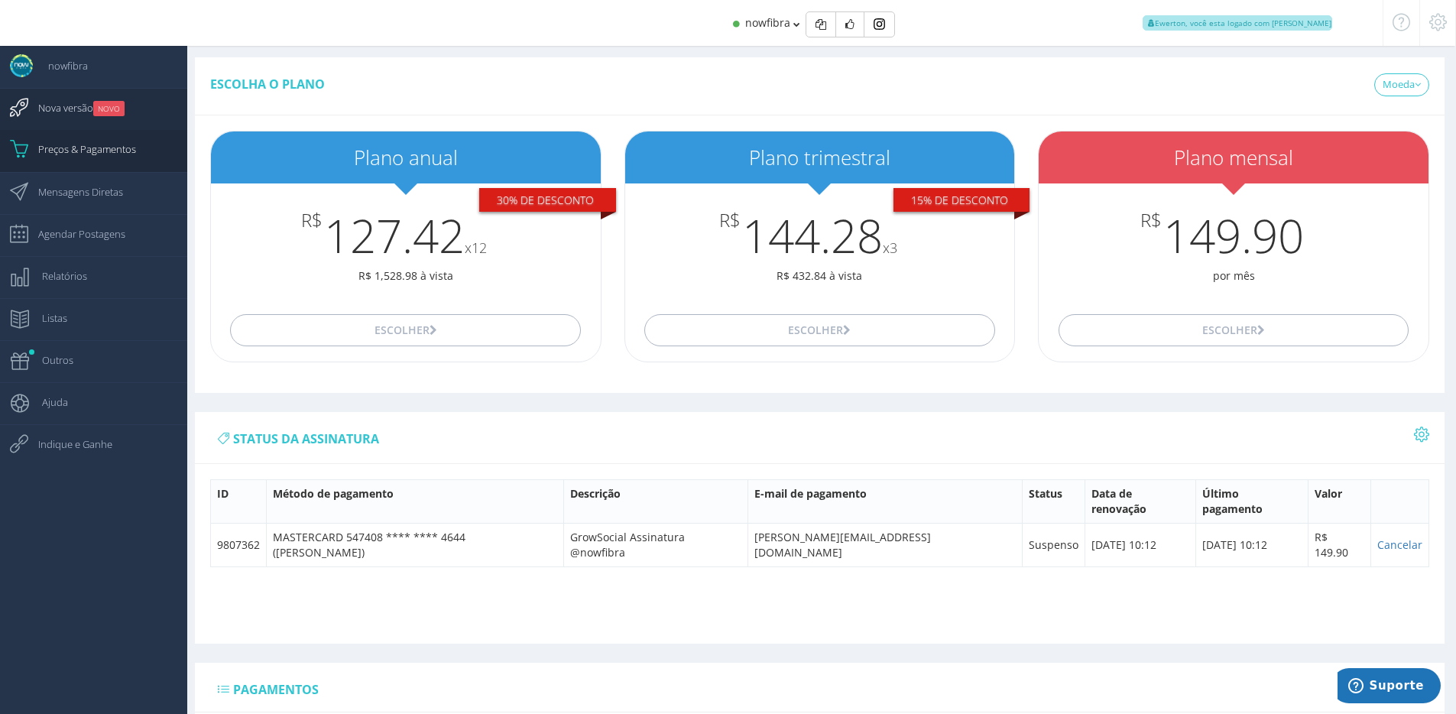
click at [105, 110] on small "NOVO" at bounding box center [108, 108] width 31 height 15
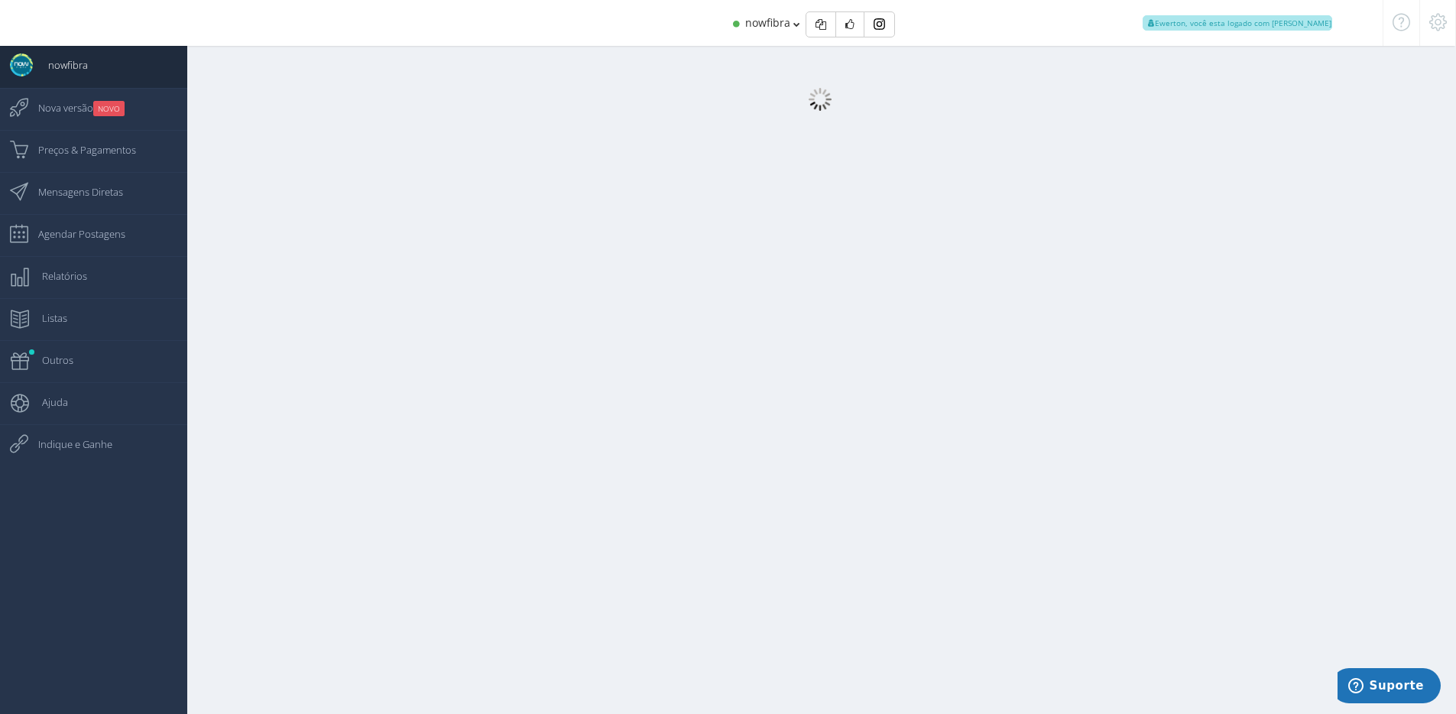
select select "359"
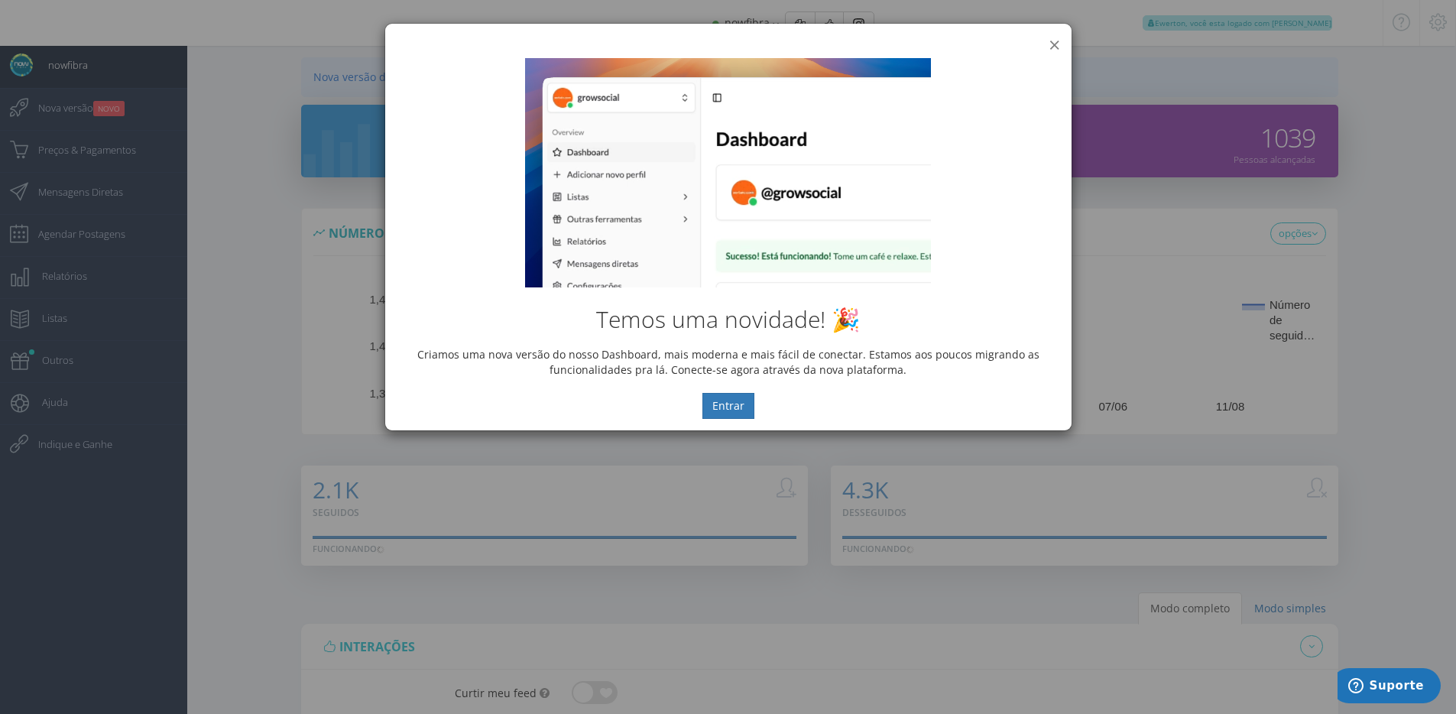
click at [1055, 40] on button "×" at bounding box center [1054, 44] width 11 height 21
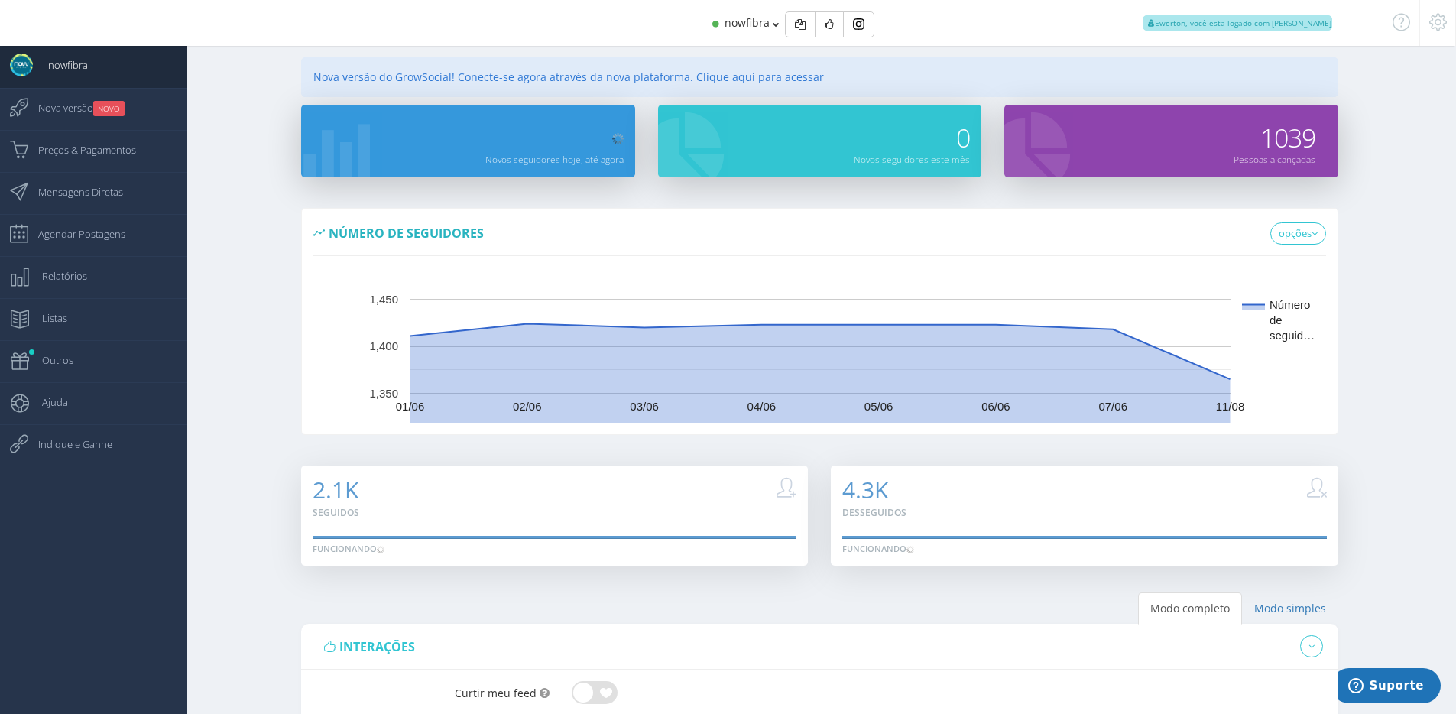
click at [1435, 17] on icon at bounding box center [1438, 22] width 18 height 11
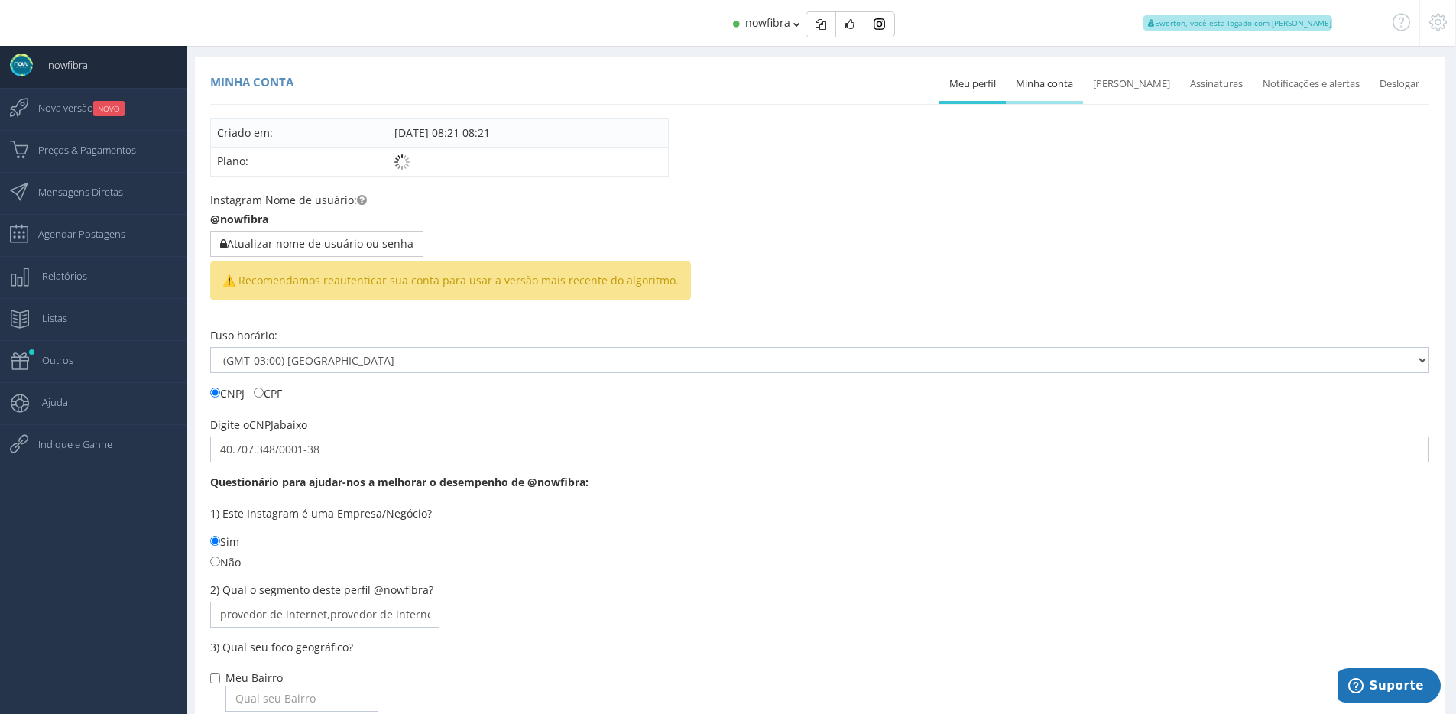
click at [1061, 84] on link "Minha conta" at bounding box center [1044, 84] width 77 height 34
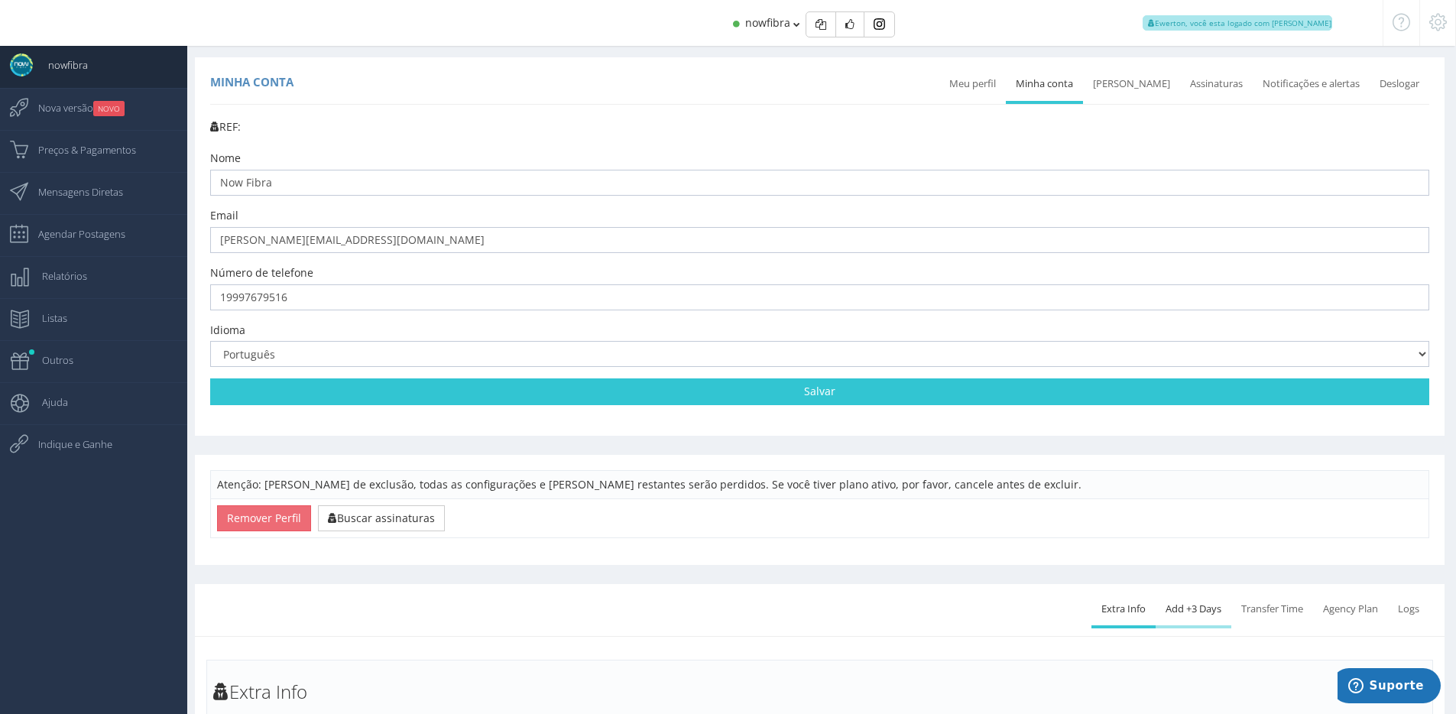
click at [1167, 614] on link "Add +3 Days" at bounding box center [1194, 609] width 76 height 34
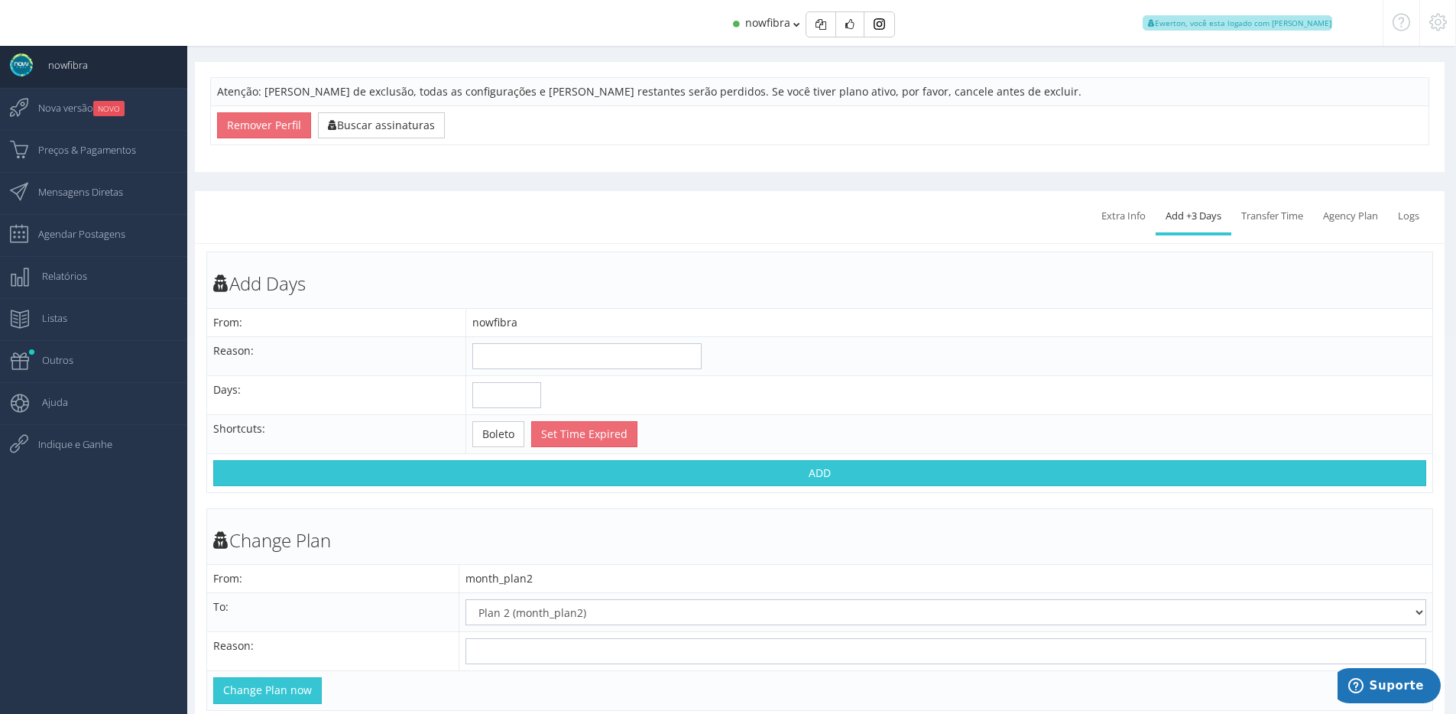
scroll to position [438, 0]
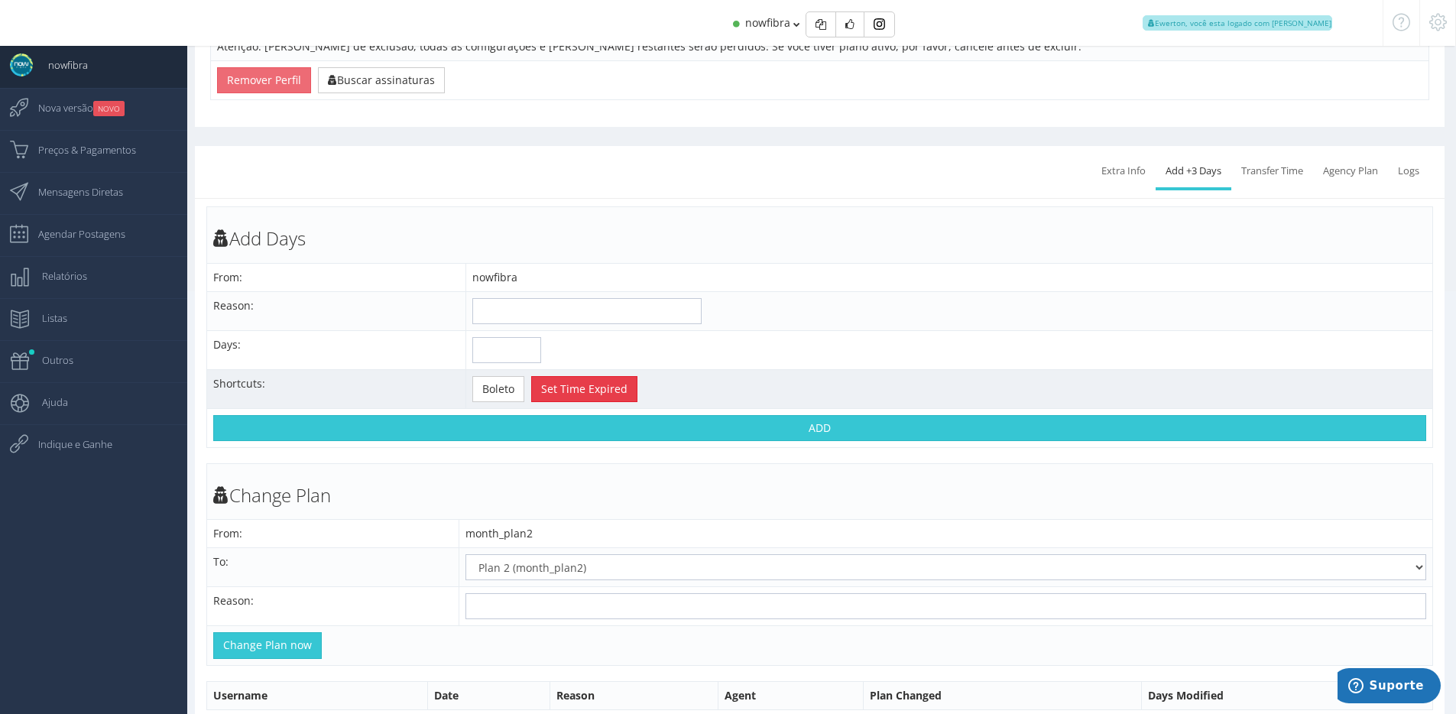
click at [543, 391] on button "Set Time Expired" at bounding box center [584, 389] width 106 height 26
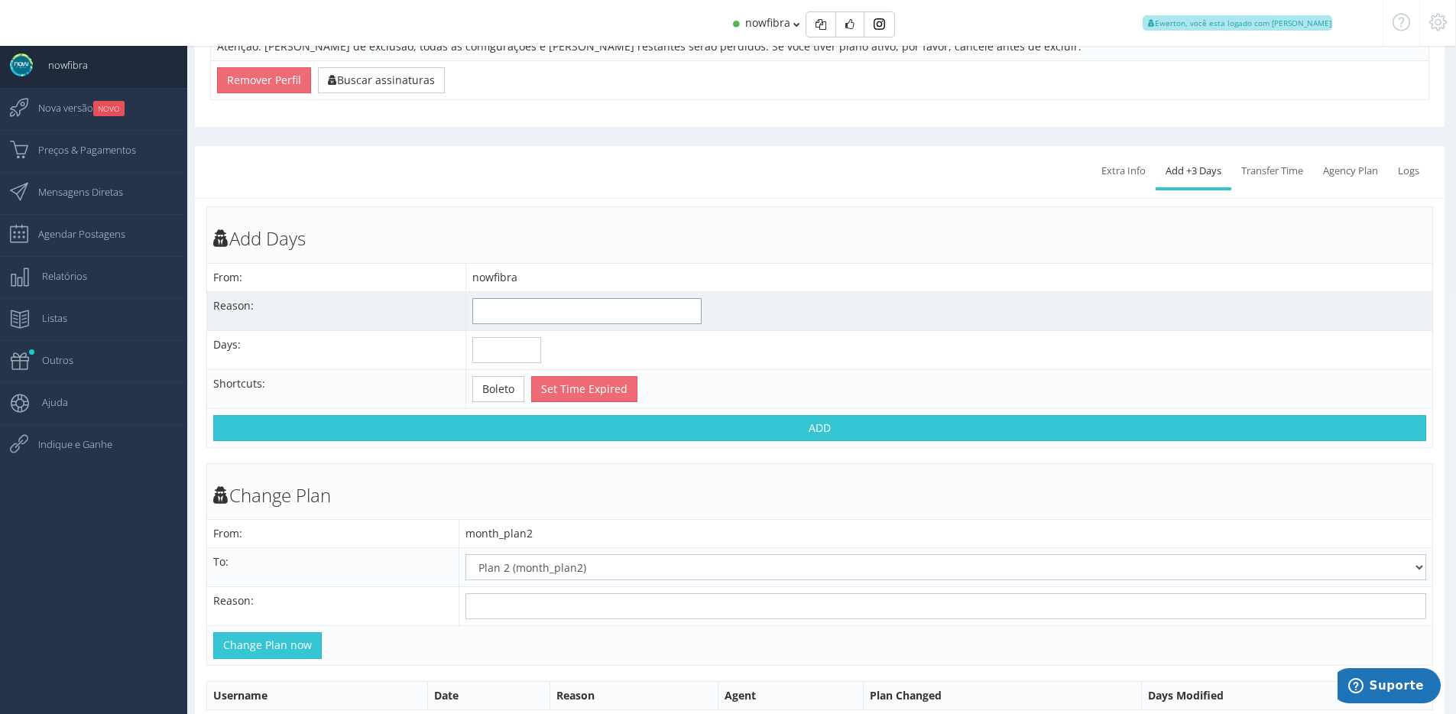
click at [518, 298] on input "text" at bounding box center [586, 311] width 229 height 26
type input "Cancelamento"
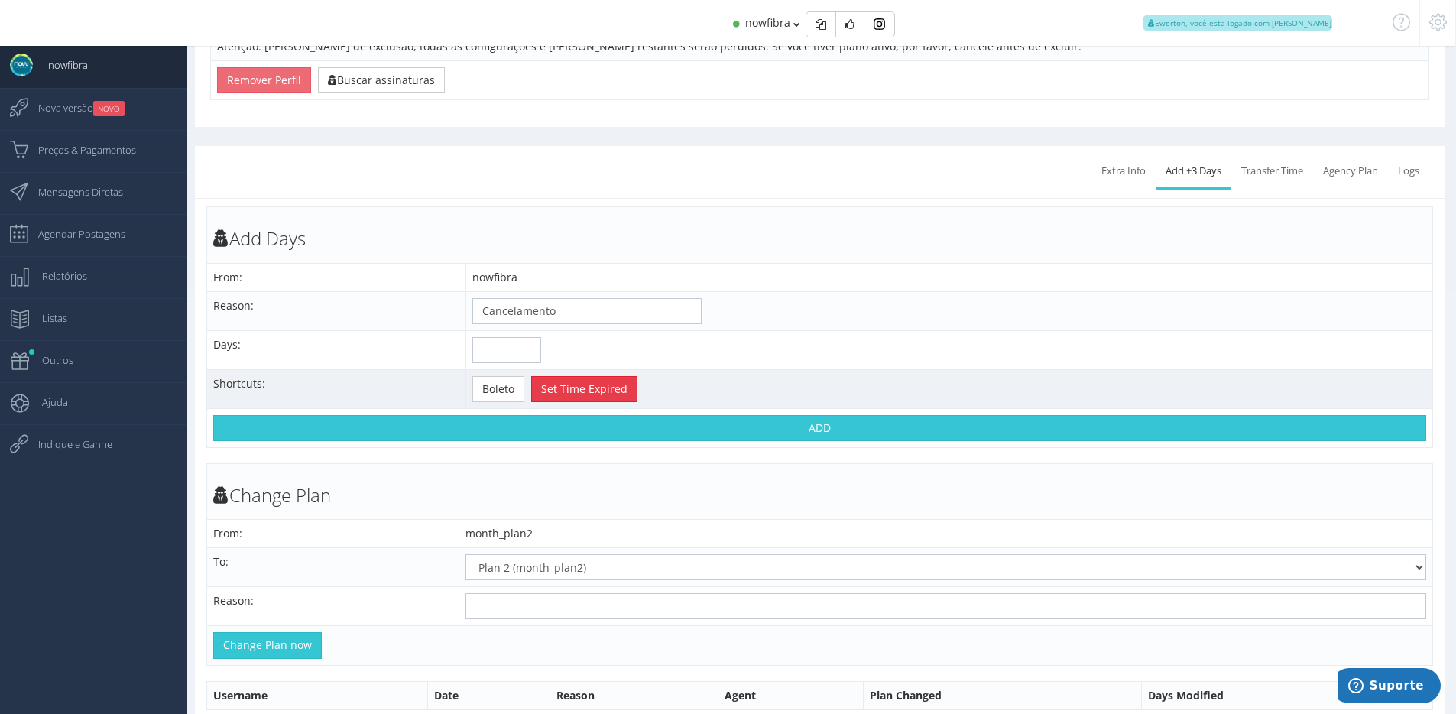
click at [575, 397] on button "Set Time Expired" at bounding box center [584, 389] width 106 height 26
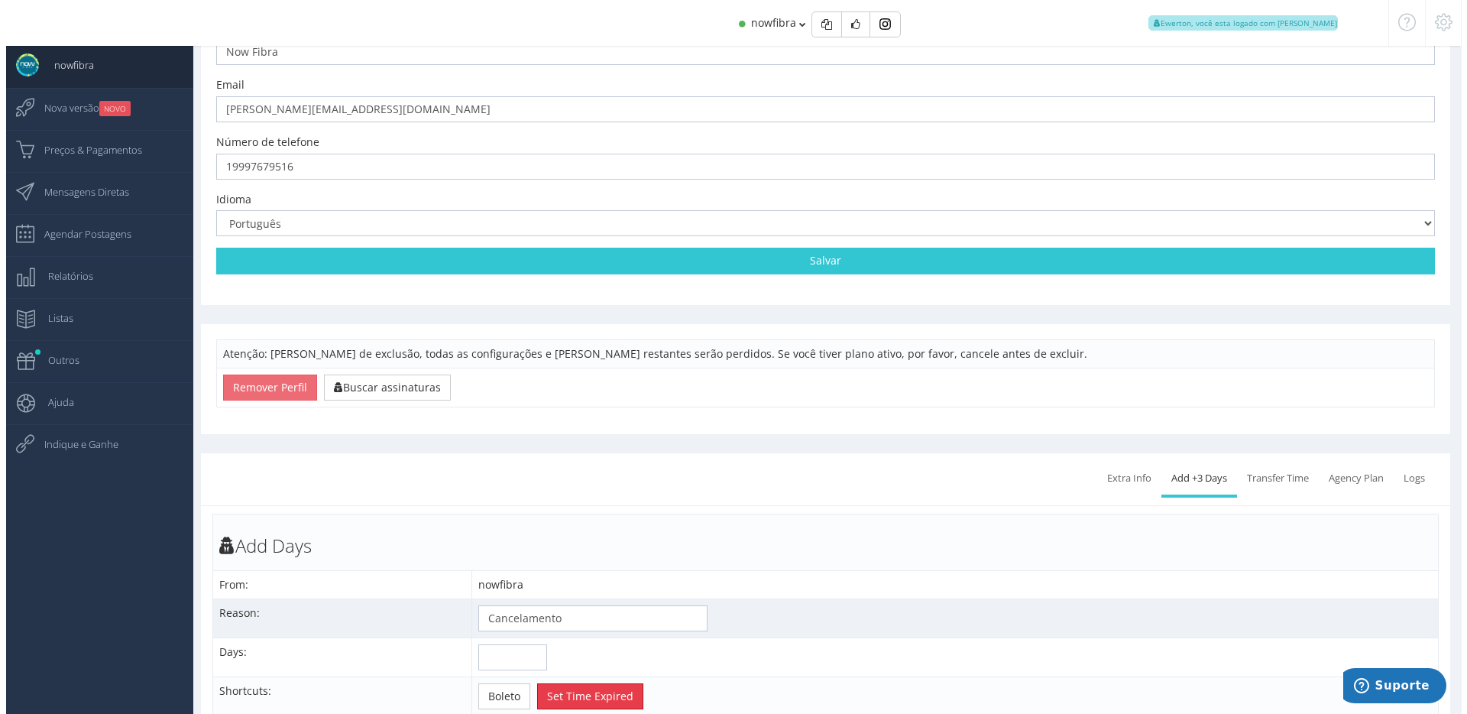
scroll to position [0, 0]
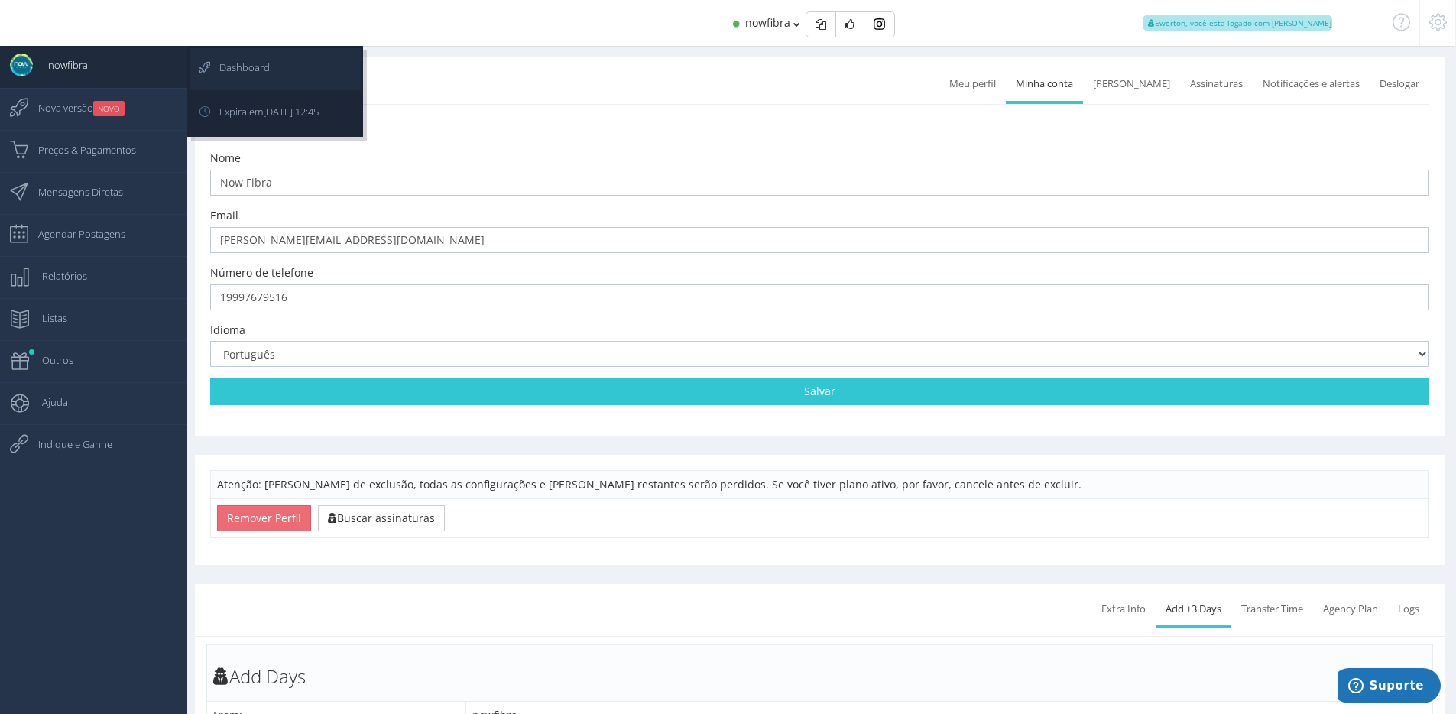
click at [249, 73] on span "Dashboard" at bounding box center [237, 67] width 66 height 38
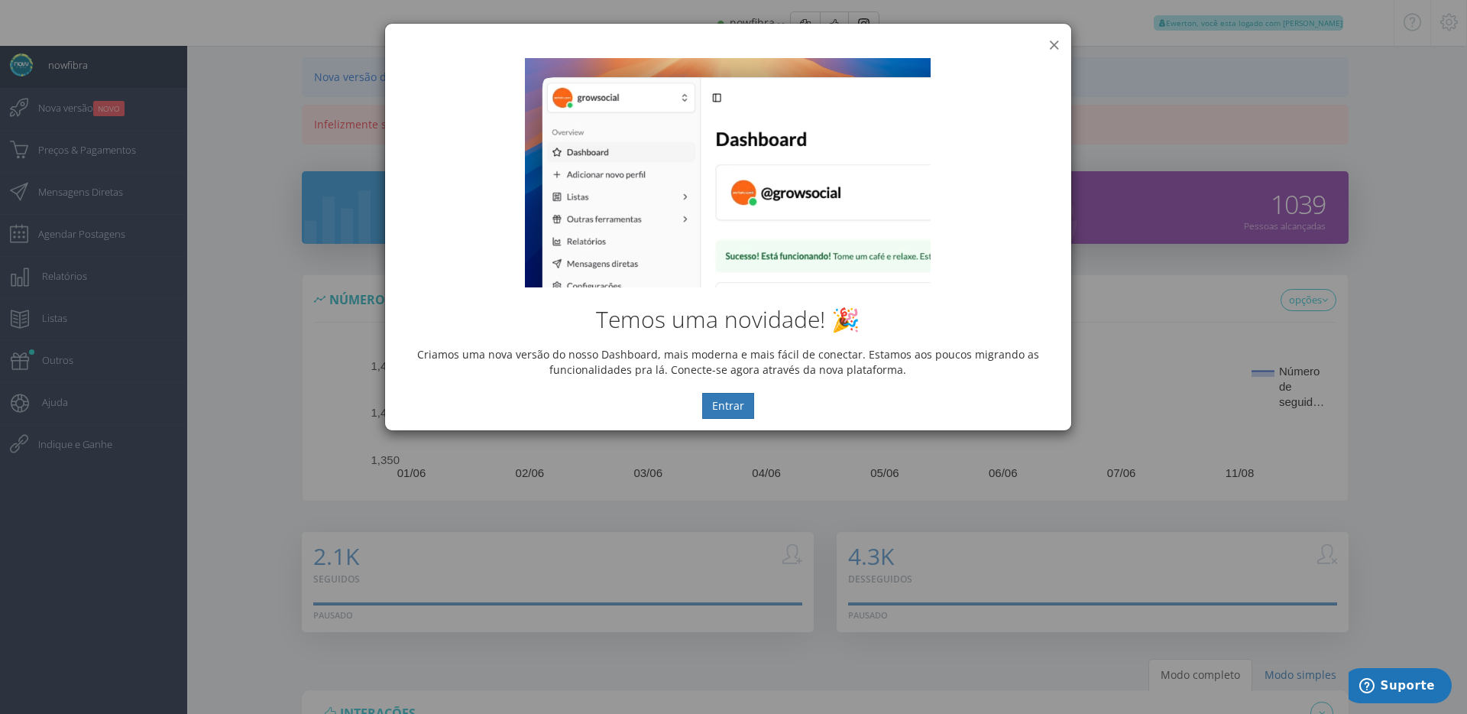
click at [1049, 40] on button "×" at bounding box center [1054, 44] width 11 height 21
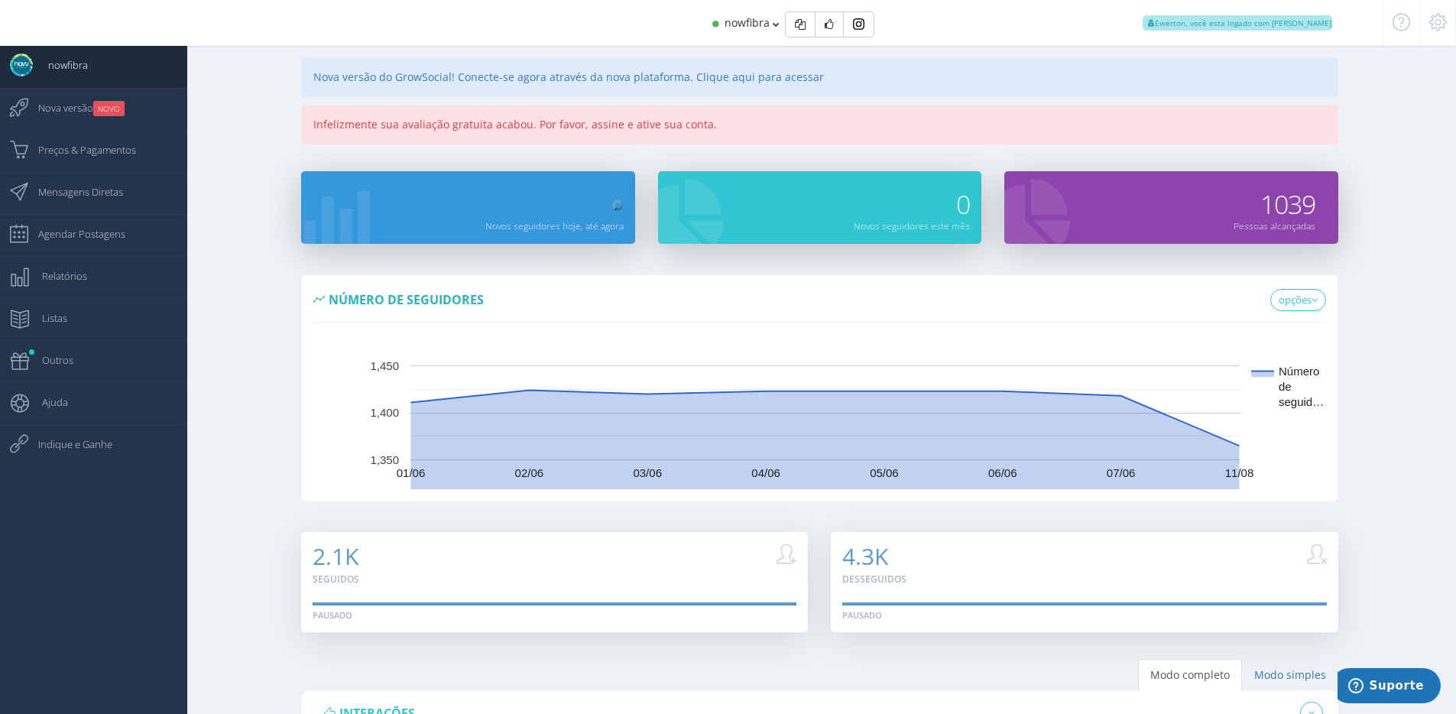
click at [1441, 5] on div at bounding box center [1437, 23] width 37 height 46
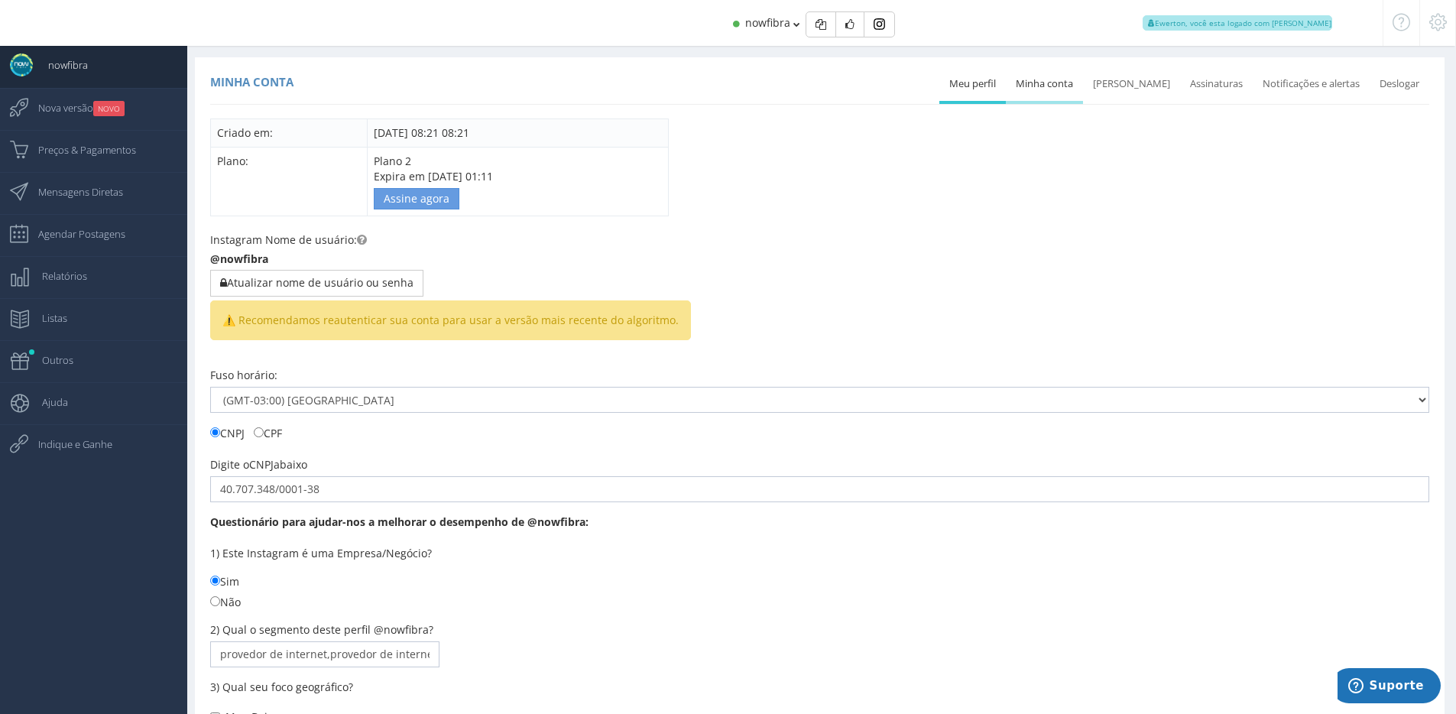
click at [1042, 86] on link "Minha conta" at bounding box center [1044, 84] width 77 height 34
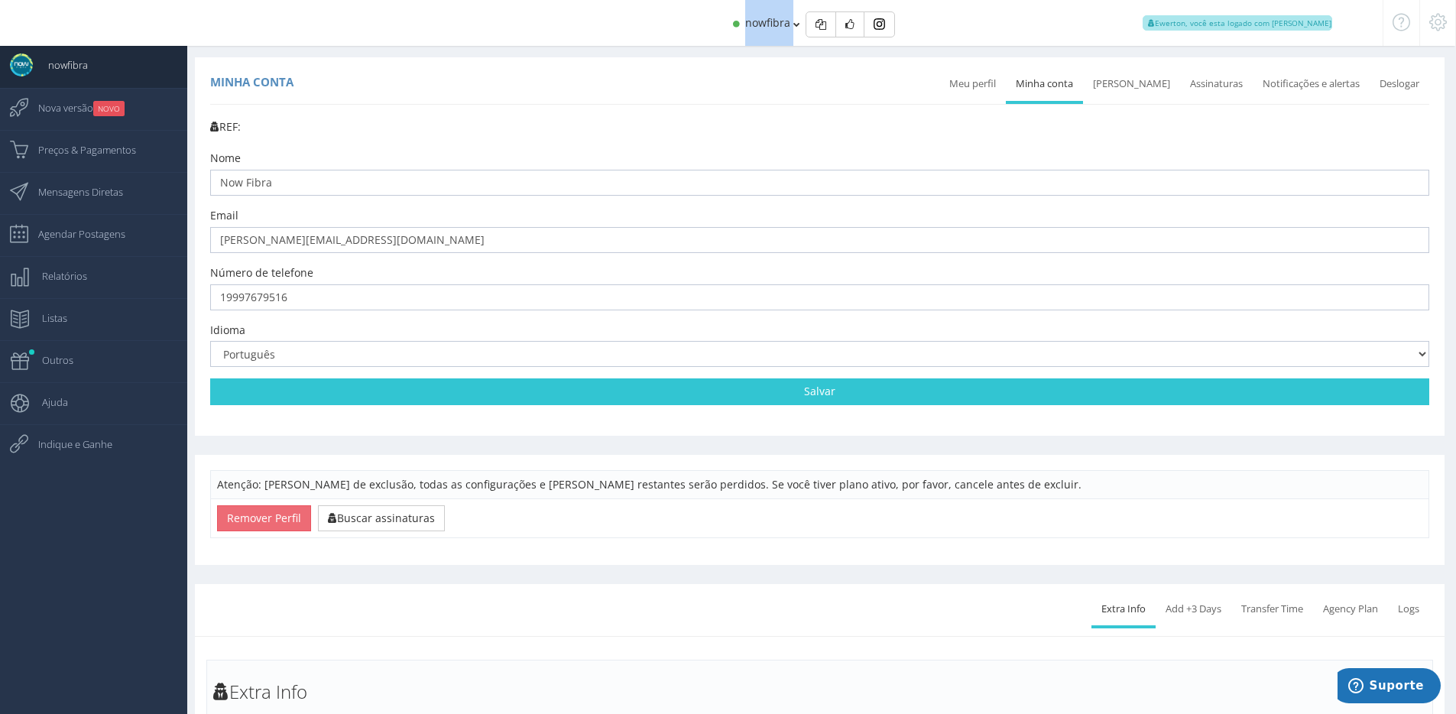
drag, startPoint x: 795, startPoint y: 30, endPoint x: 745, endPoint y: 30, distance: 49.7
click at [745, 30] on div "nowfibra Ewerton, você esta logado com Suporte" at bounding box center [727, 23] width 1309 height 46
copy div "nowfibra"
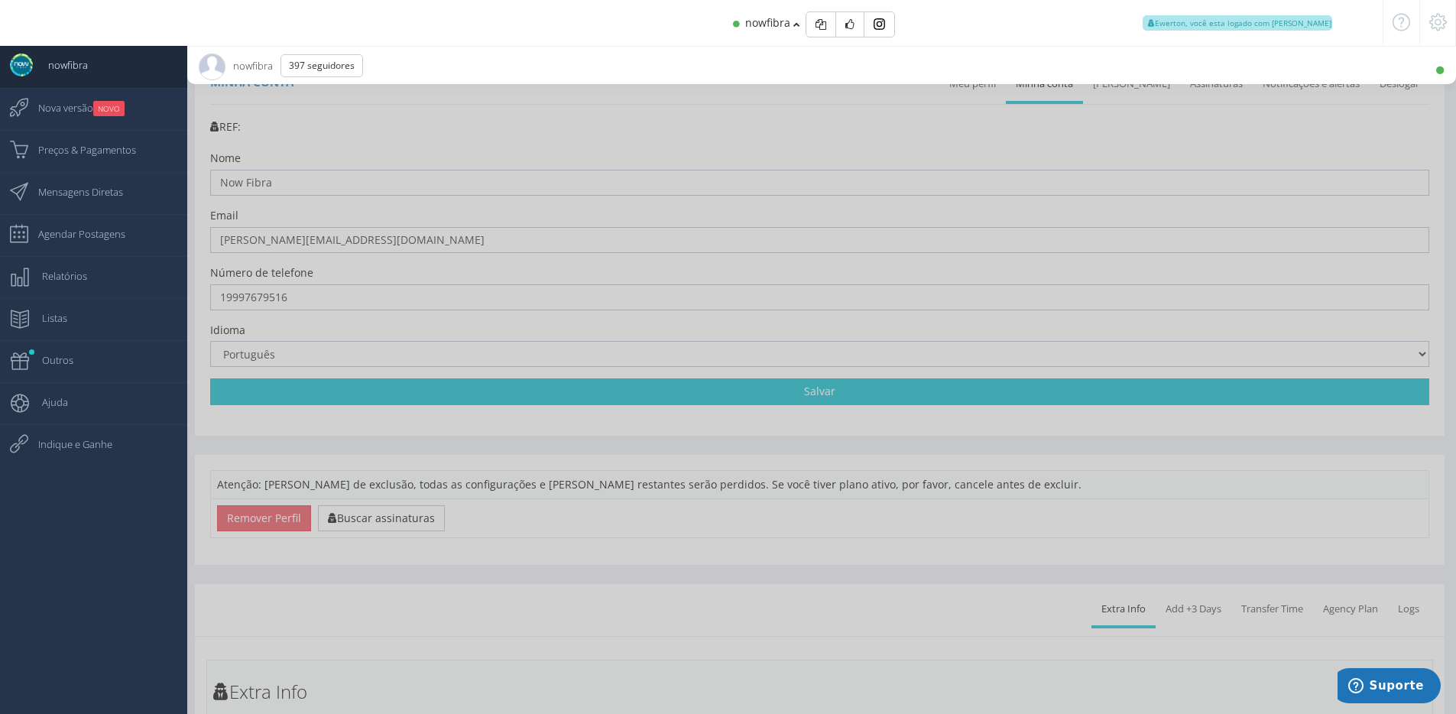
click at [658, 140] on div at bounding box center [728, 357] width 1456 height 714
click at [697, 140] on div at bounding box center [728, 357] width 1456 height 714
click at [1435, 28] on icon at bounding box center [1438, 22] width 18 height 11
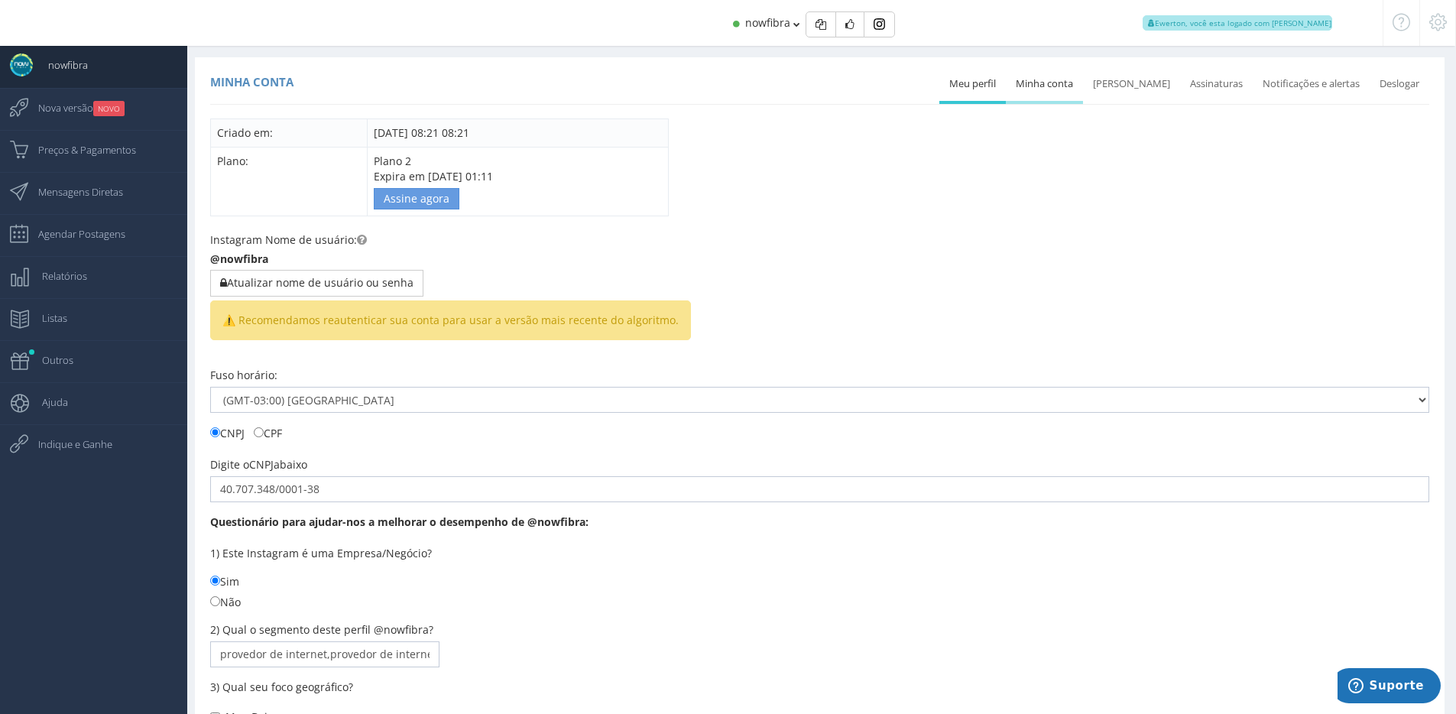
click at [1067, 92] on link "Minha conta" at bounding box center [1044, 84] width 77 height 34
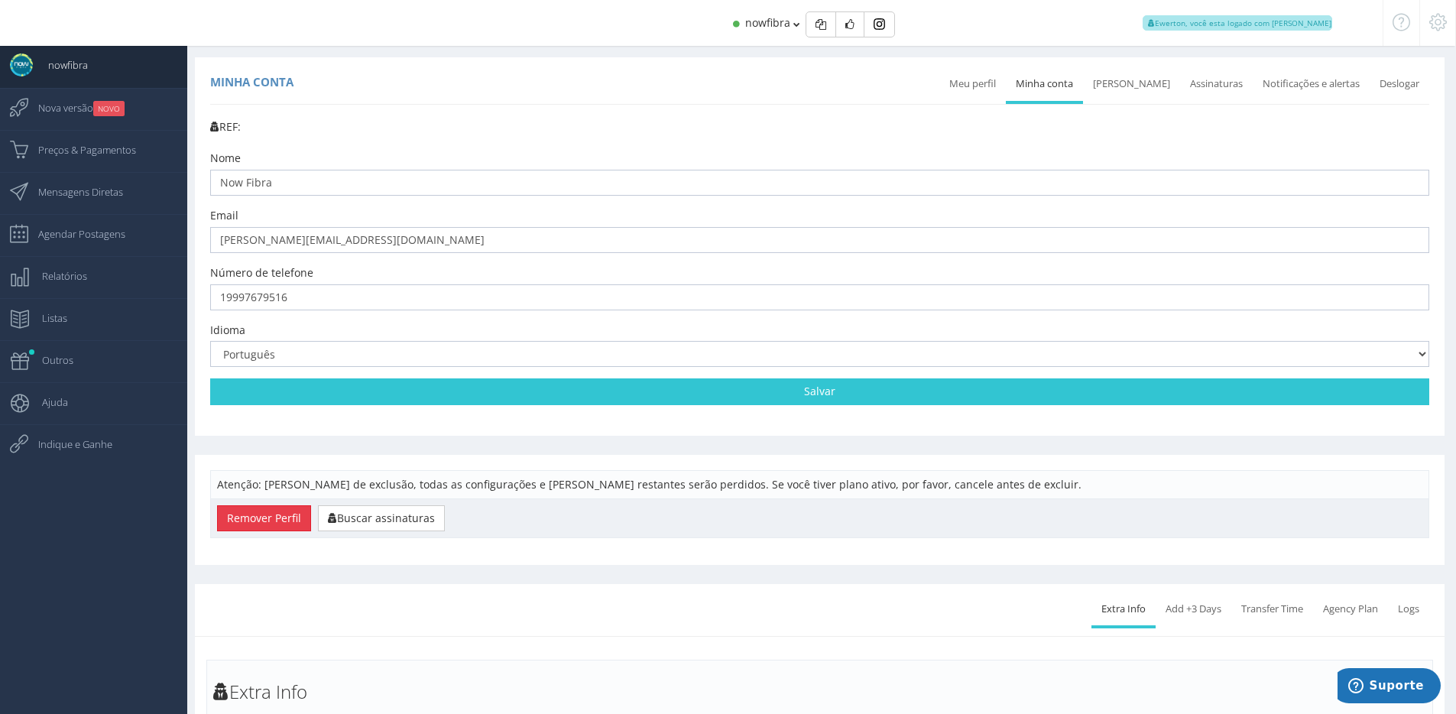
click at [282, 508] on button "Remover Perfil" at bounding box center [264, 518] width 94 height 26
